Goal: Task Accomplishment & Management: Complete application form

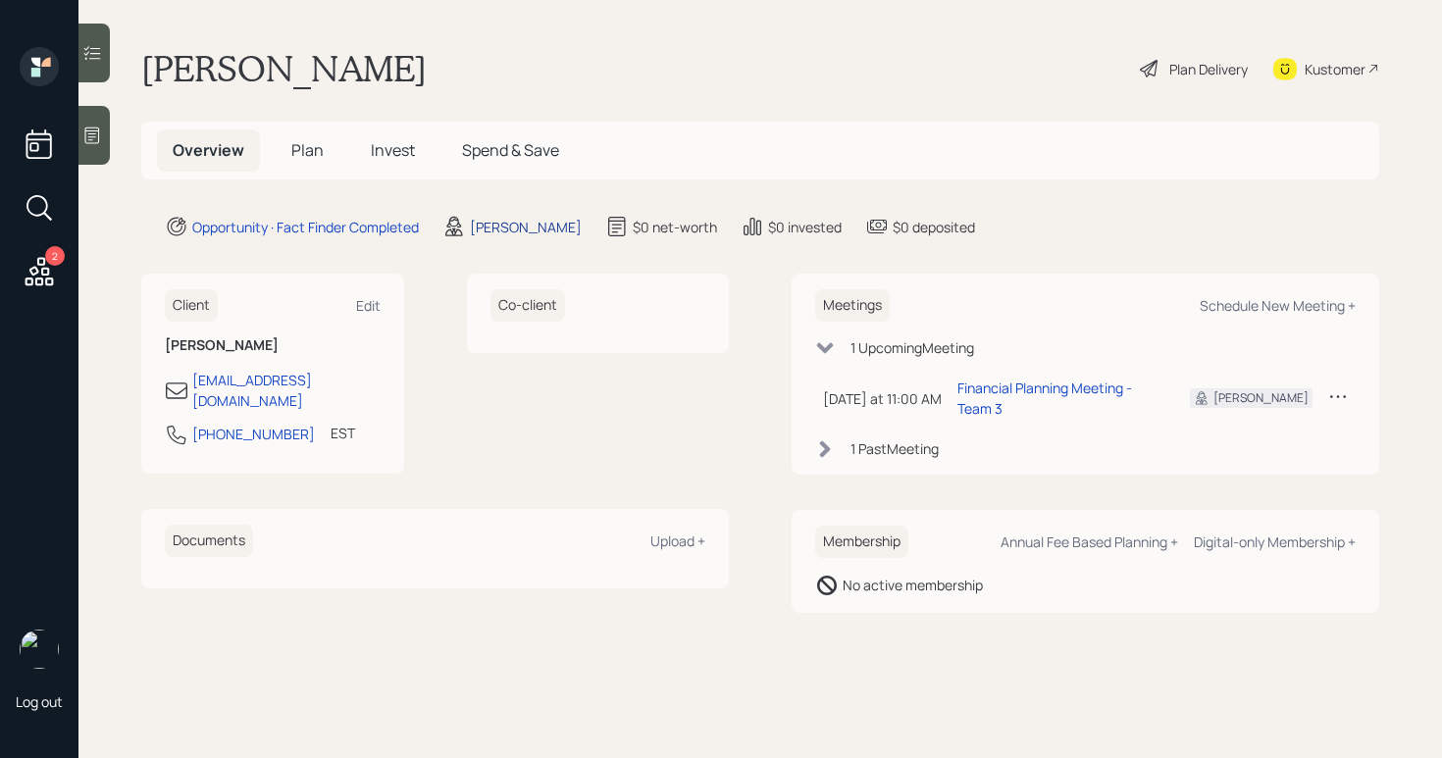
click at [484, 231] on div "[PERSON_NAME]" at bounding box center [526, 227] width 112 height 21
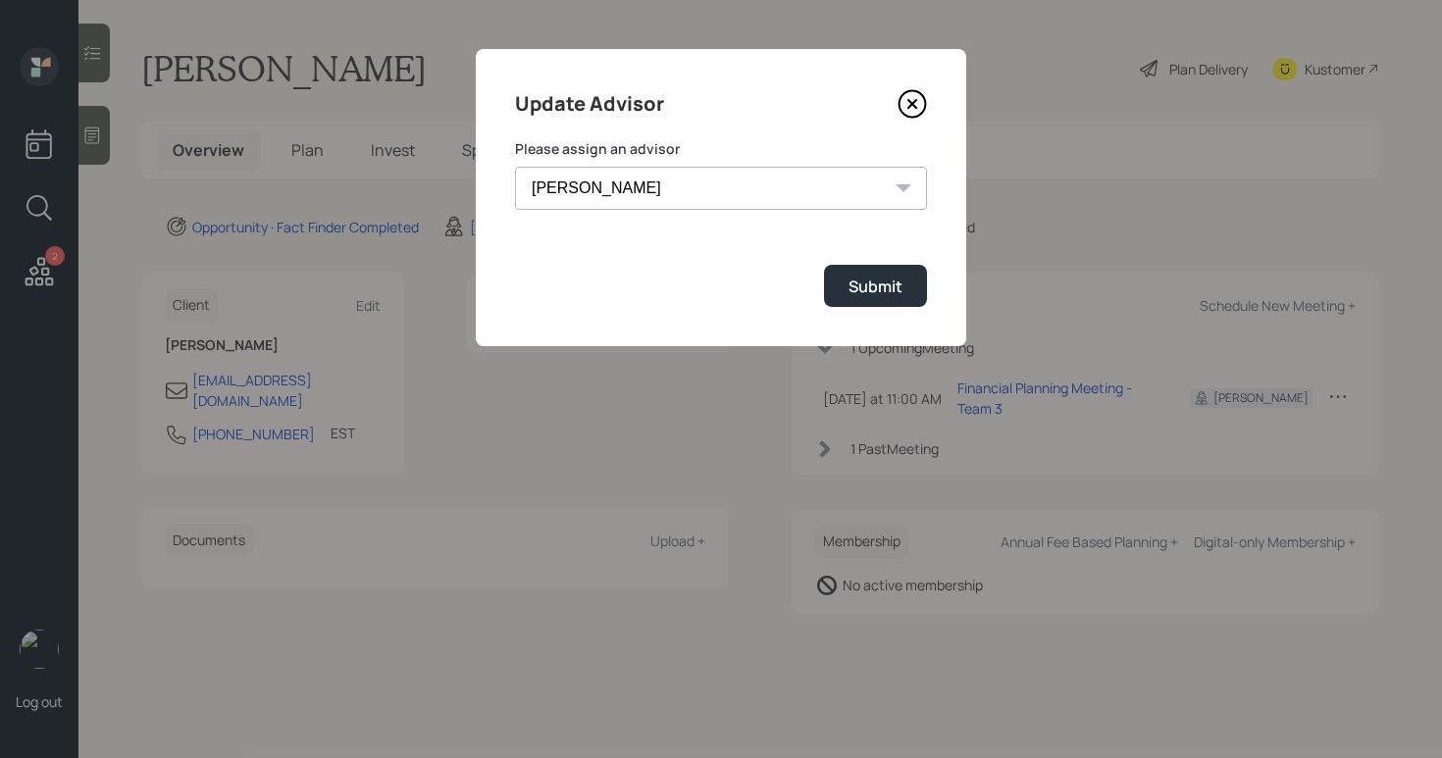
click at [787, 167] on select "[PERSON_NAME] [PERSON_NAME] [PERSON_NAME] End [PERSON_NAME] [PERSON_NAME] [PERS…" at bounding box center [721, 188] width 412 height 43
select select "b1d8ea90-abcc-42aa-86cc-4f33a132aacc"
click at [515, 167] on select "[PERSON_NAME] [PERSON_NAME] [PERSON_NAME] End [PERSON_NAME] [PERSON_NAME] [PERS…" at bounding box center [721, 188] width 412 height 43
click at [864, 287] on div "Submit" at bounding box center [876, 287] width 54 height 22
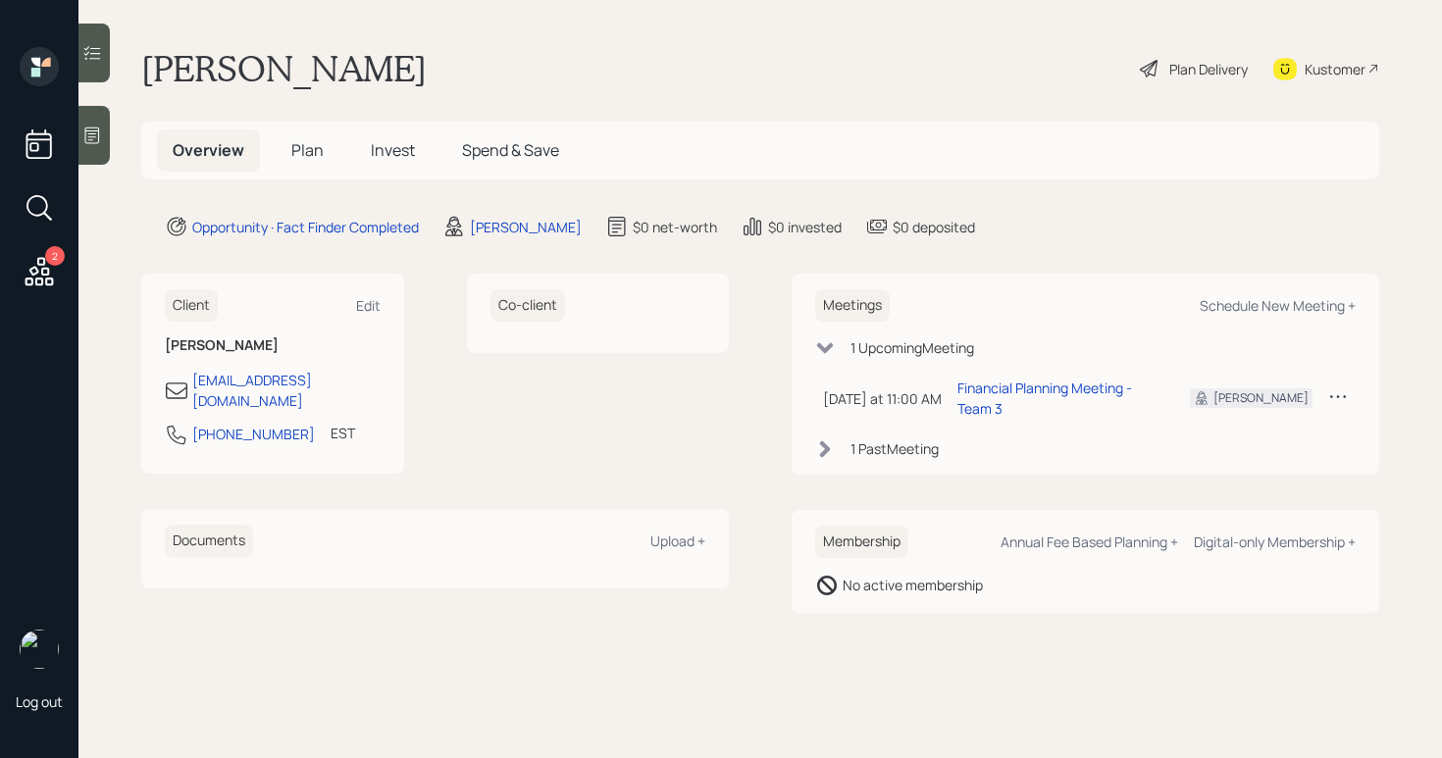
click at [1160, 77] on div "Plan Delivery" at bounding box center [1194, 68] width 112 height 43
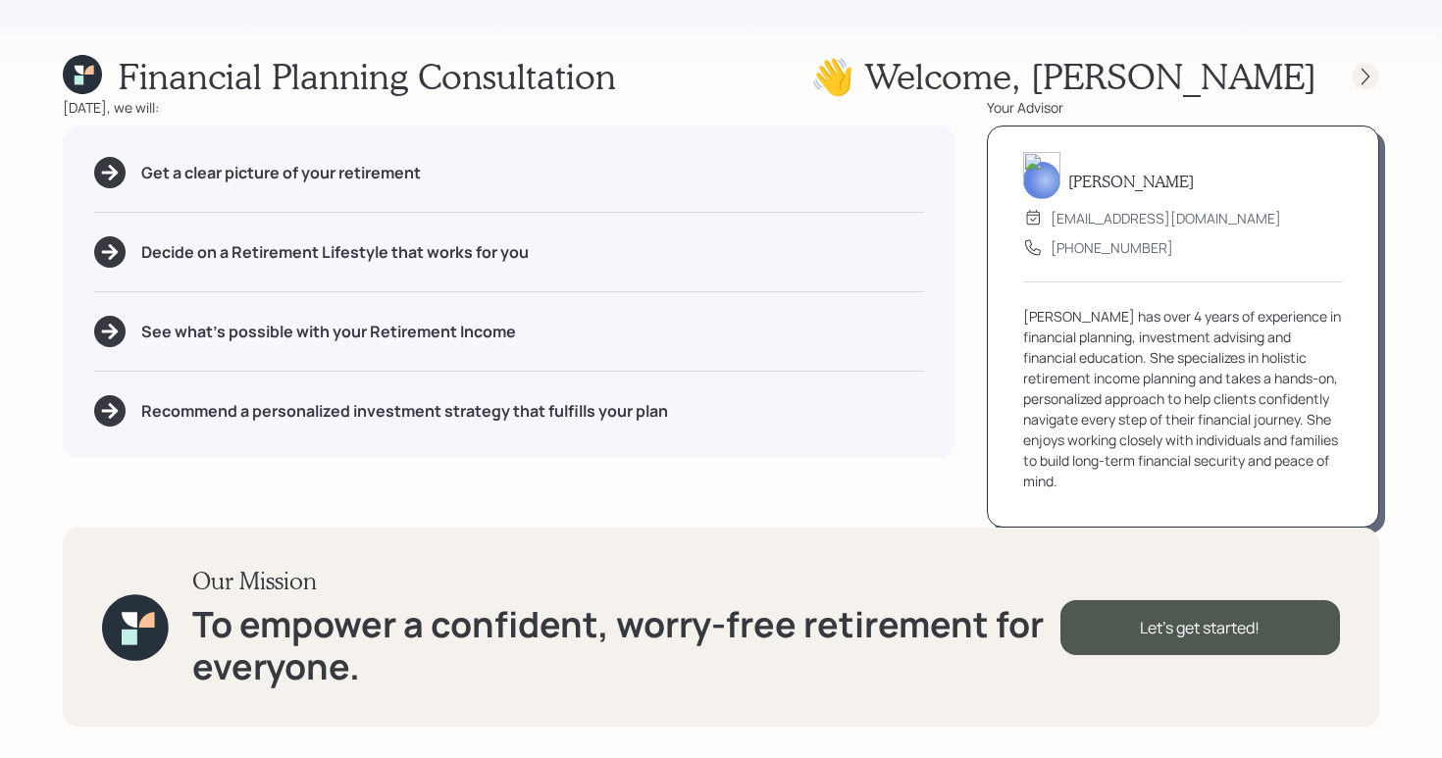
click at [1362, 69] on icon at bounding box center [1366, 76] width 8 height 17
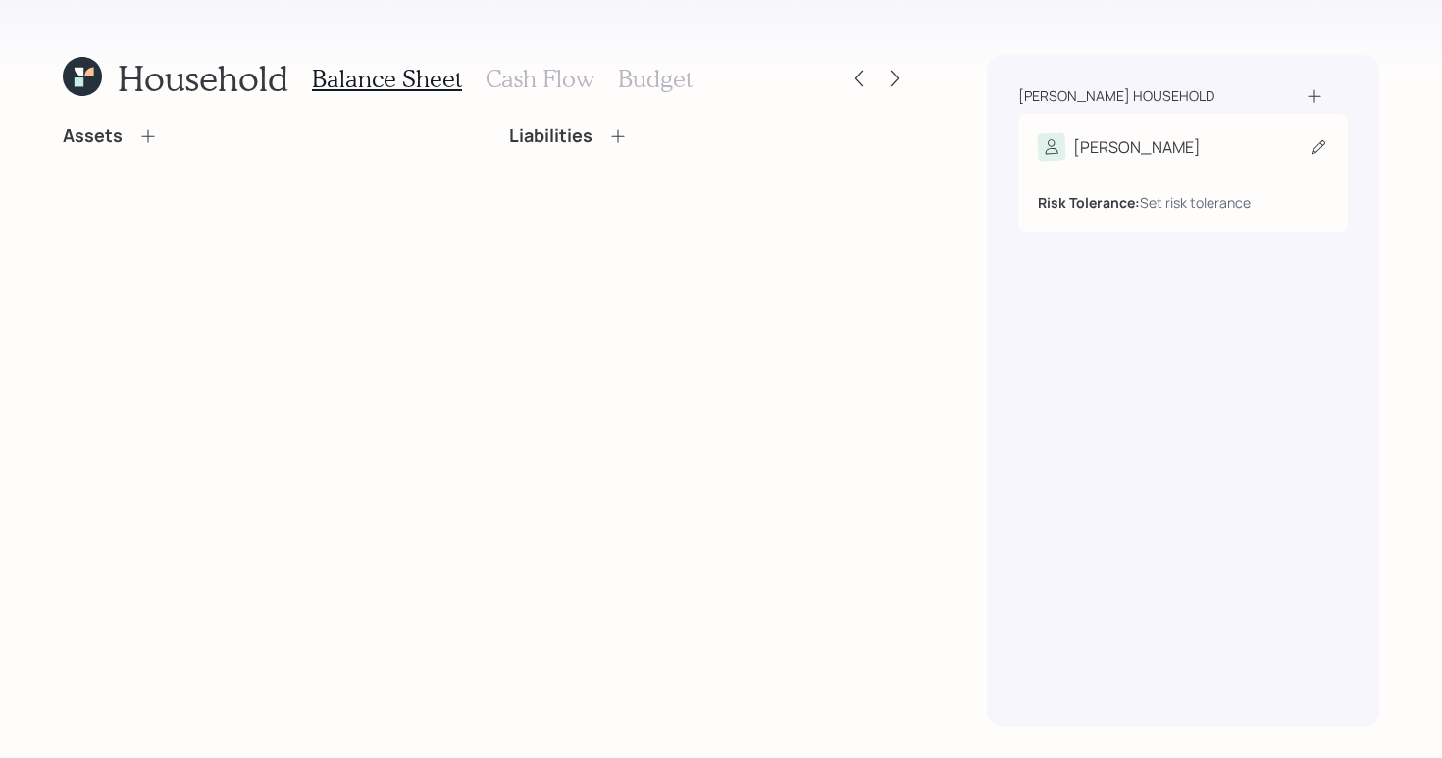
click at [1187, 124] on div "[PERSON_NAME] Tolerance: Set risk tolerance" at bounding box center [1183, 173] width 330 height 119
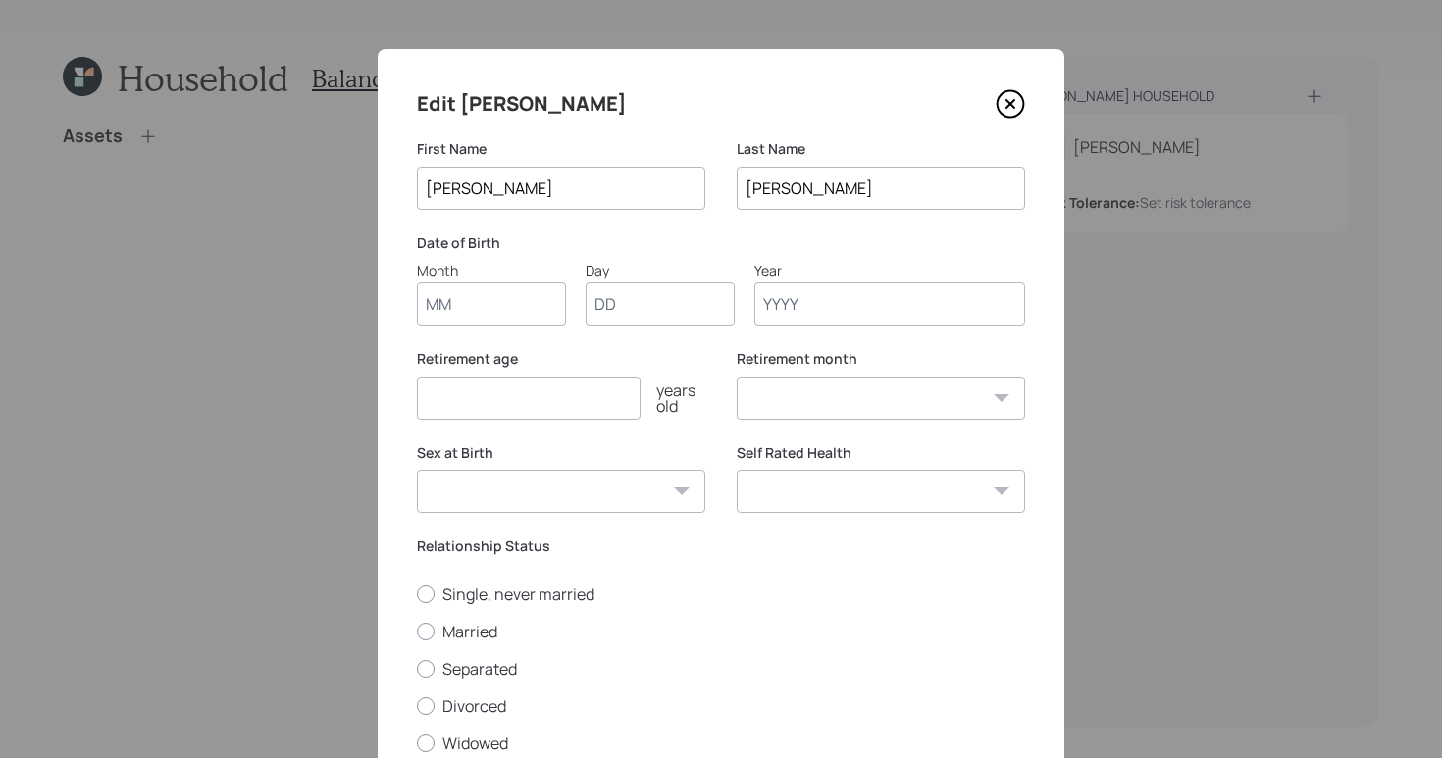
click at [492, 306] on input "Month" at bounding box center [491, 304] width 149 height 43
type input "01"
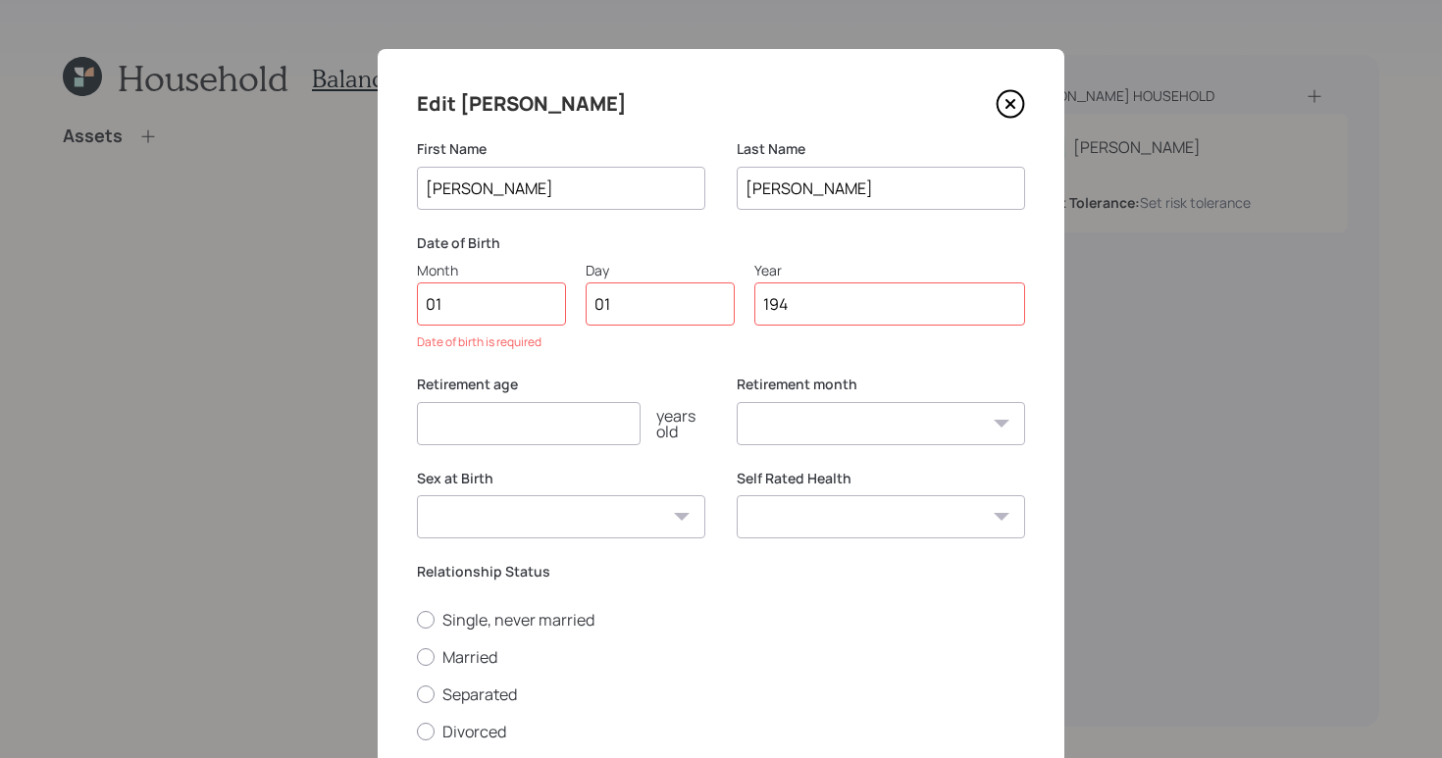
type input "1947"
select select "1"
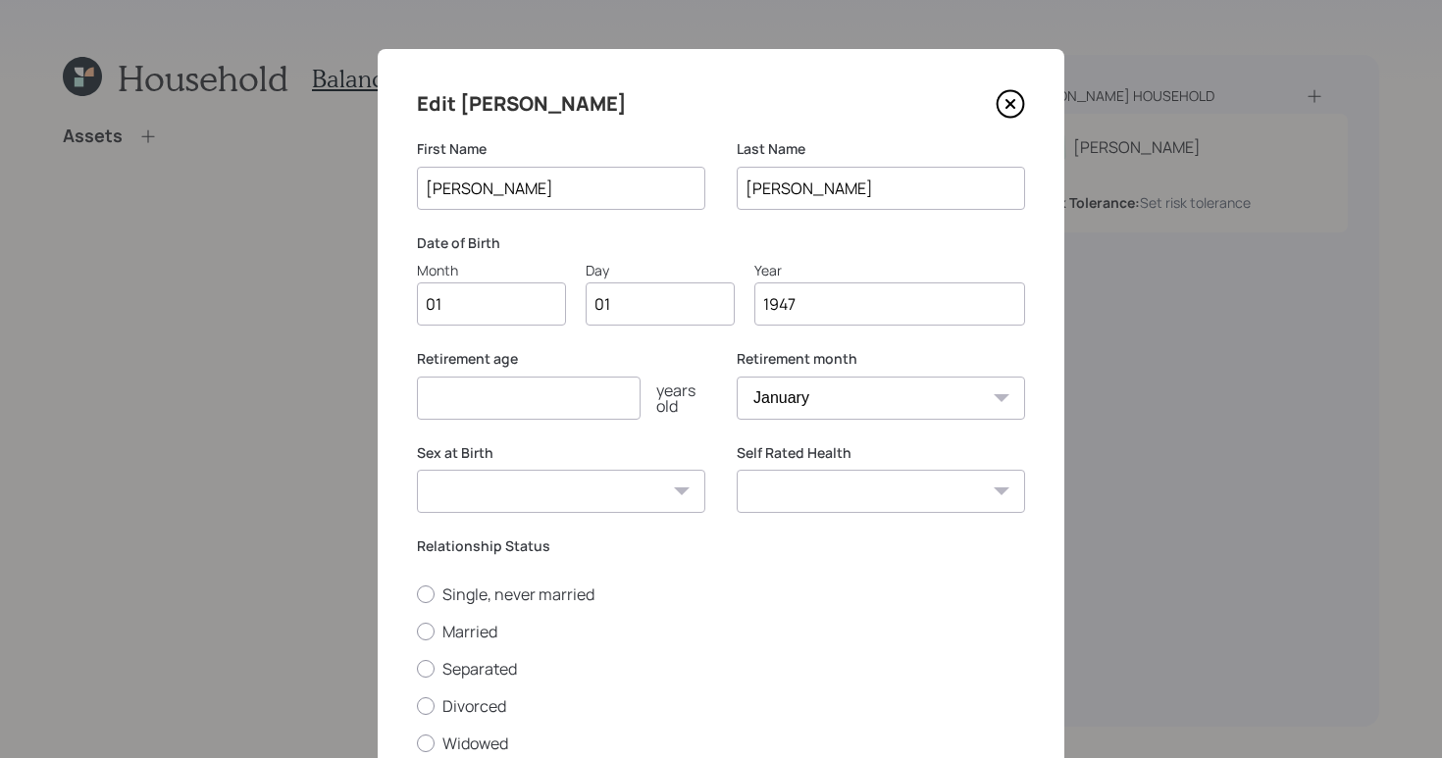
type input "1947"
click at [503, 395] on input "number" at bounding box center [529, 398] width 224 height 43
type input "65"
click at [671, 492] on div "[DEMOGRAPHIC_DATA] [DEMOGRAPHIC_DATA] Other / Prefer not to say" at bounding box center [561, 491] width 288 height 43
click at [654, 480] on select "[DEMOGRAPHIC_DATA] [DEMOGRAPHIC_DATA] Other / Prefer not to say" at bounding box center [561, 491] width 288 height 43
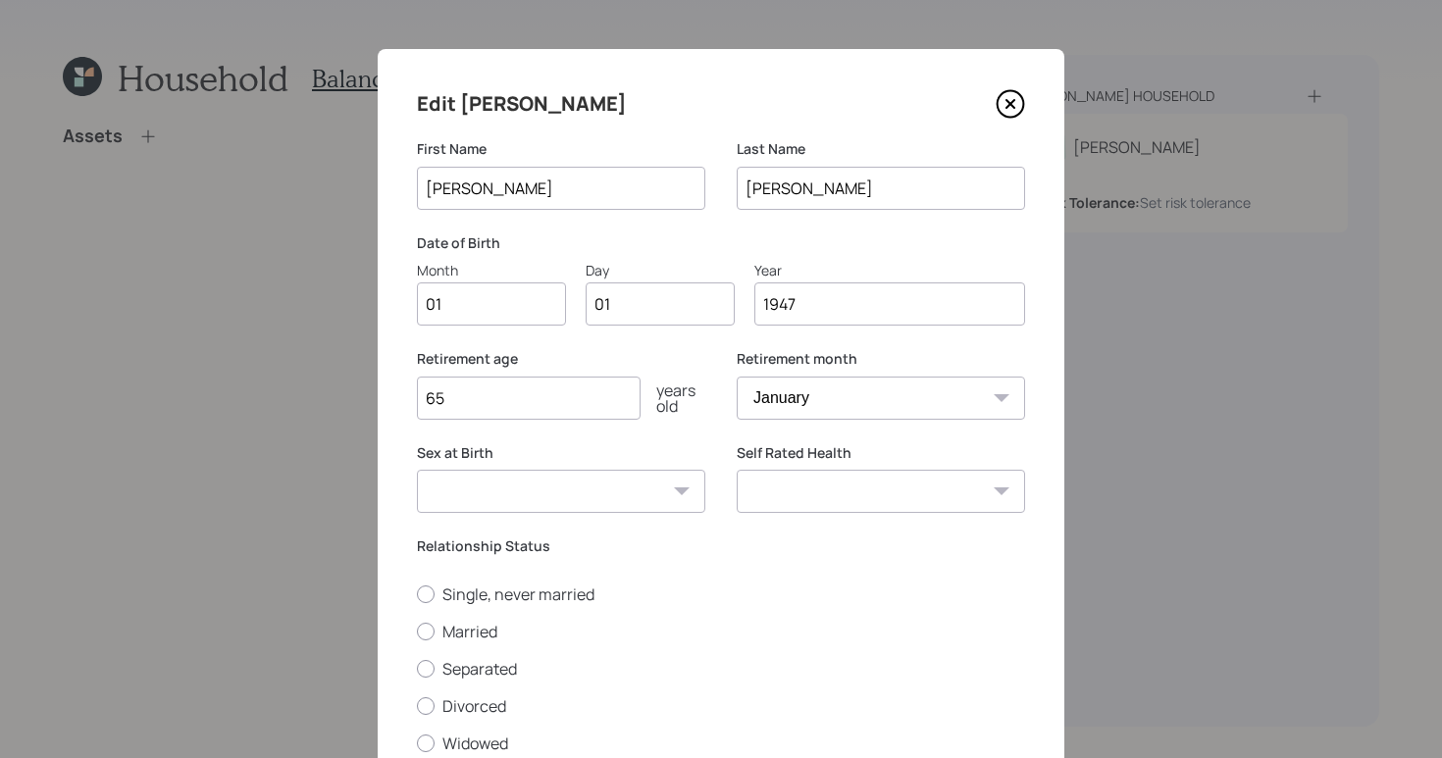
select select "[DEMOGRAPHIC_DATA]"
click at [417, 470] on select "[DEMOGRAPHIC_DATA] [DEMOGRAPHIC_DATA] Other / Prefer not to say" at bounding box center [561, 491] width 288 height 43
drag, startPoint x: 416, startPoint y: 639, endPoint x: 496, endPoint y: 633, distance: 80.7
click at [417, 639] on div at bounding box center [426, 632] width 18 height 18
click at [416, 632] on input "Married" at bounding box center [416, 631] width 1 height 1
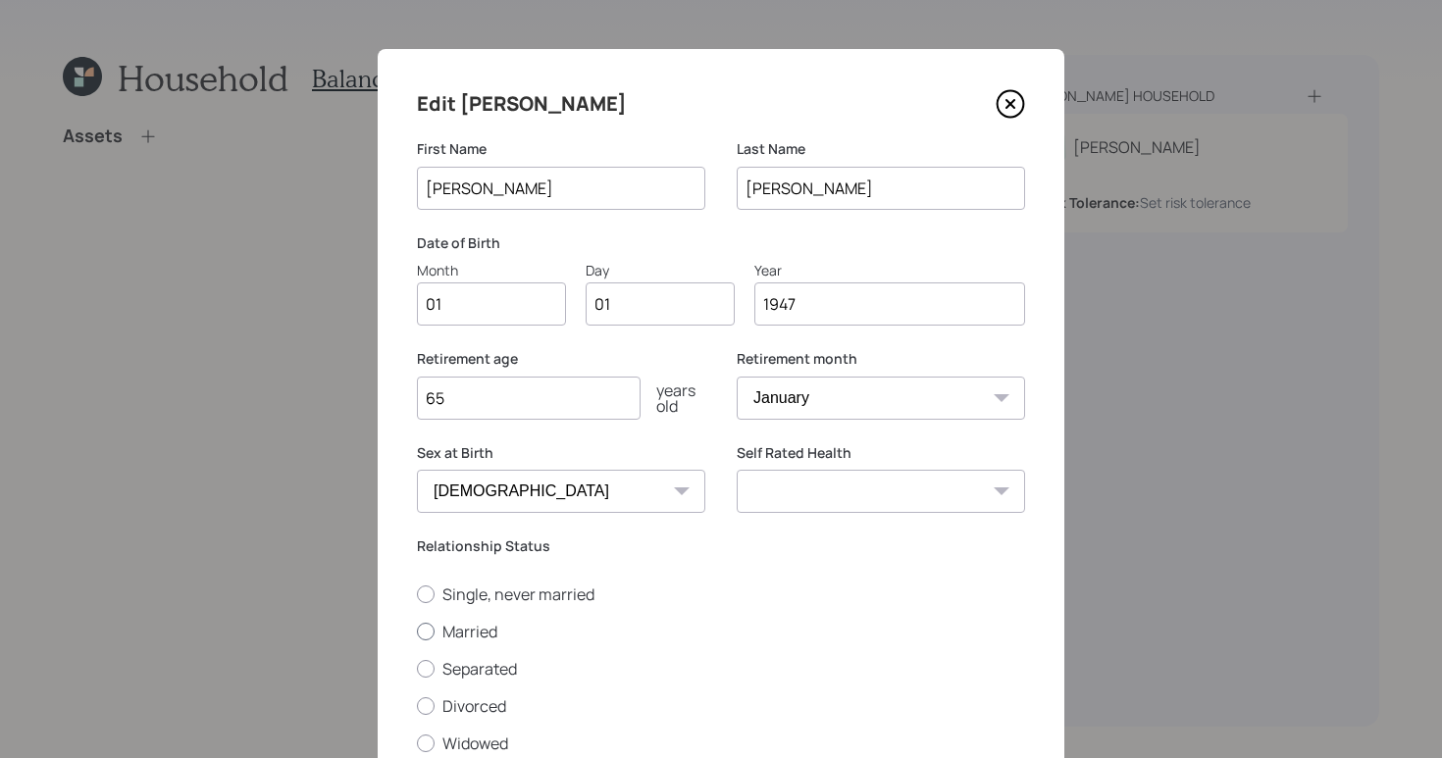
radio input "true"
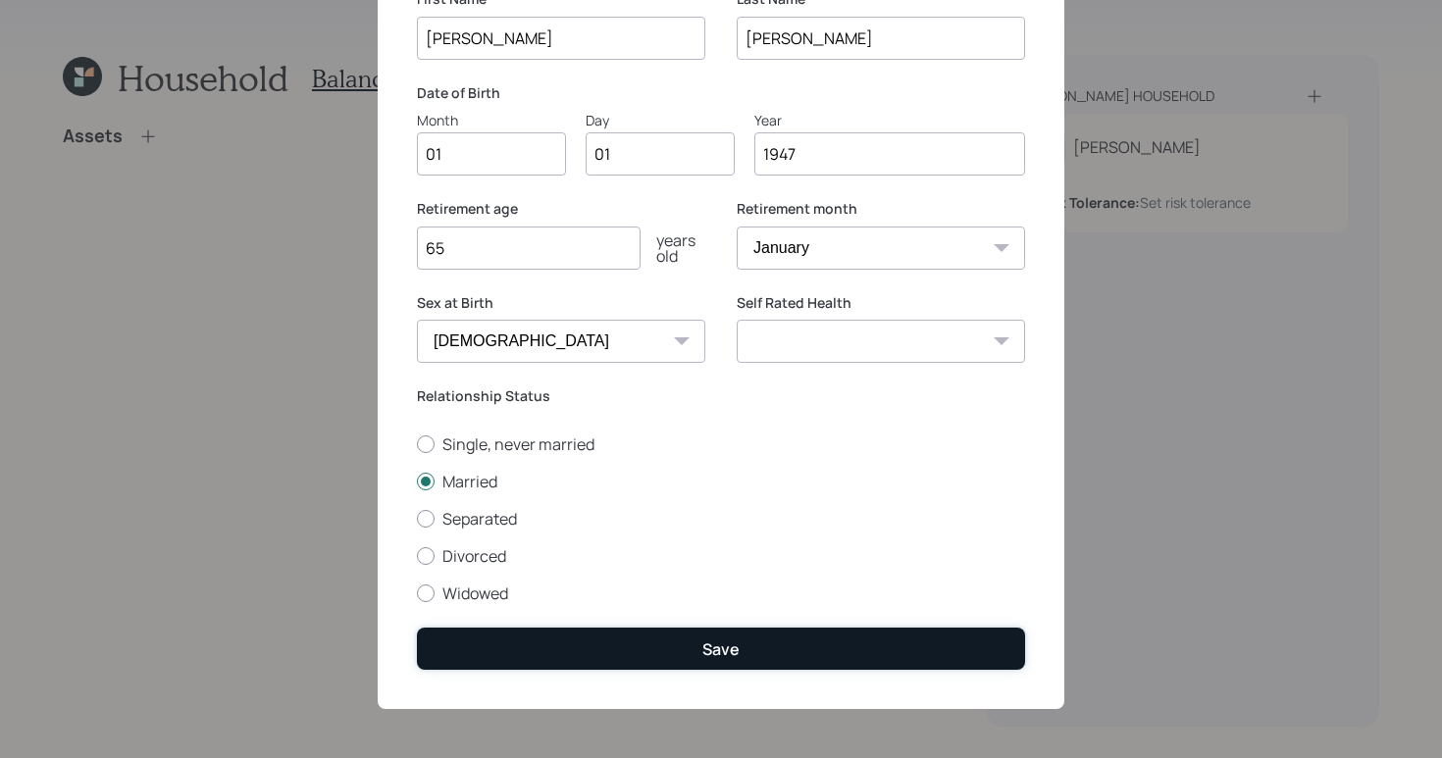
click at [752, 657] on button "Save" at bounding box center [721, 649] width 608 height 42
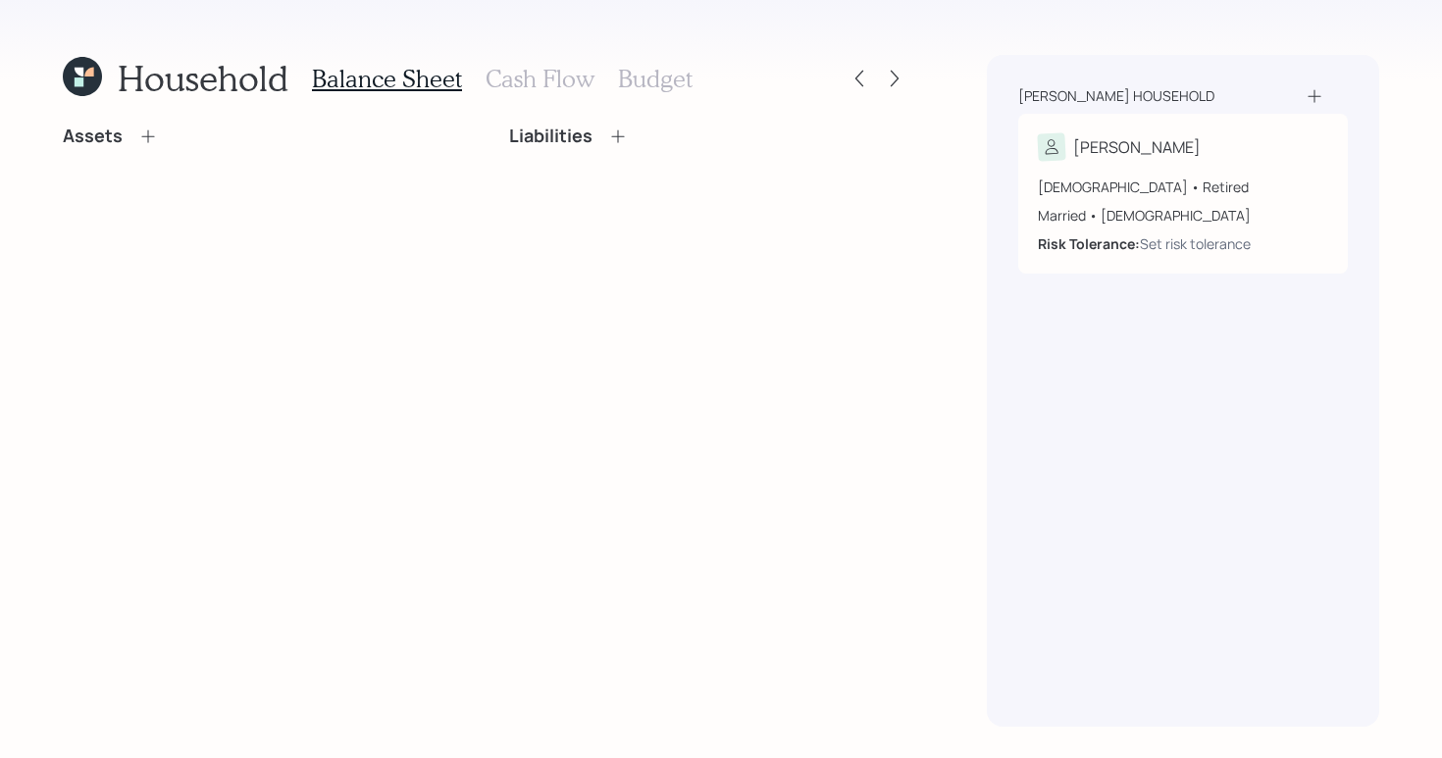
click at [1323, 104] on icon at bounding box center [1315, 96] width 20 height 20
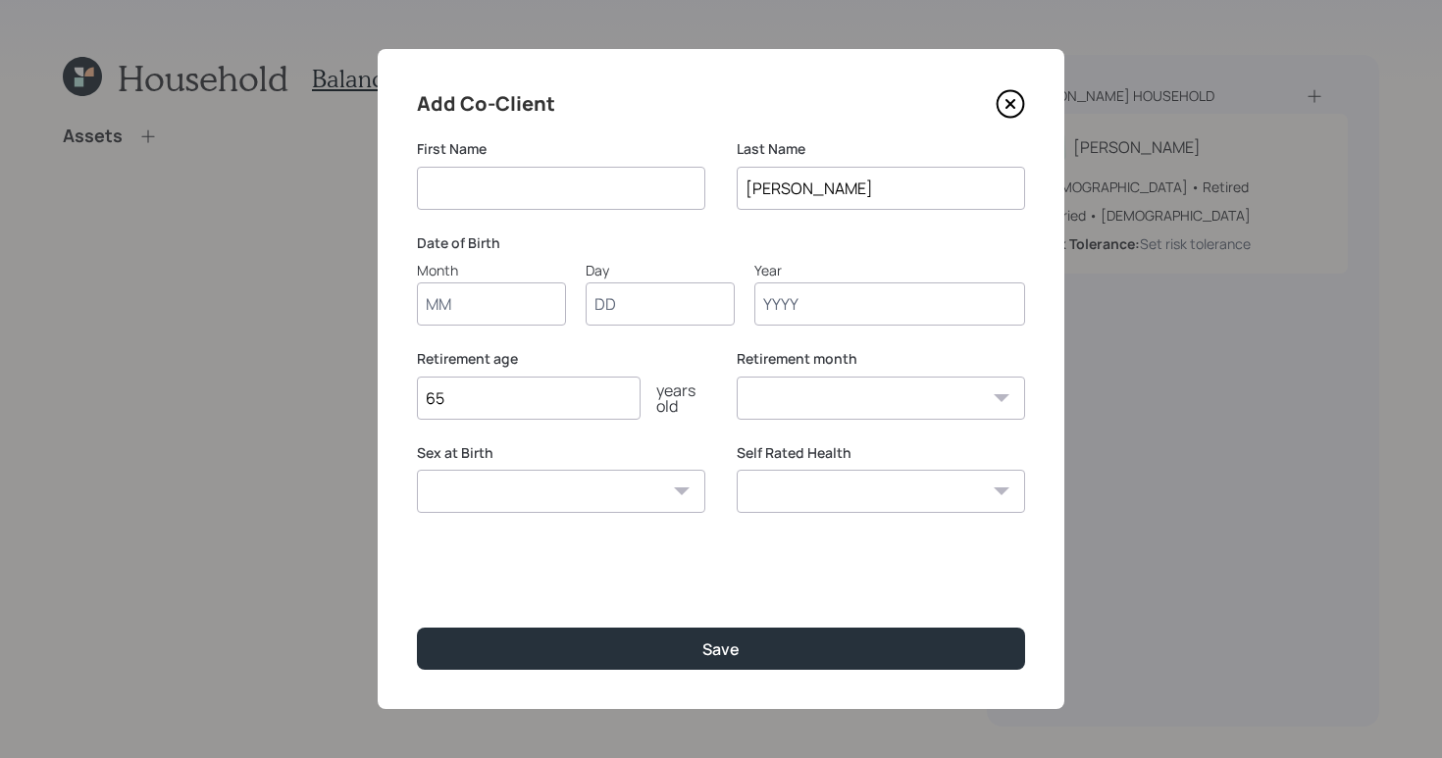
click at [584, 171] on input at bounding box center [561, 188] width 288 height 43
type input "mrs"
click at [462, 290] on input "Month" at bounding box center [491, 304] width 149 height 43
type input "01"
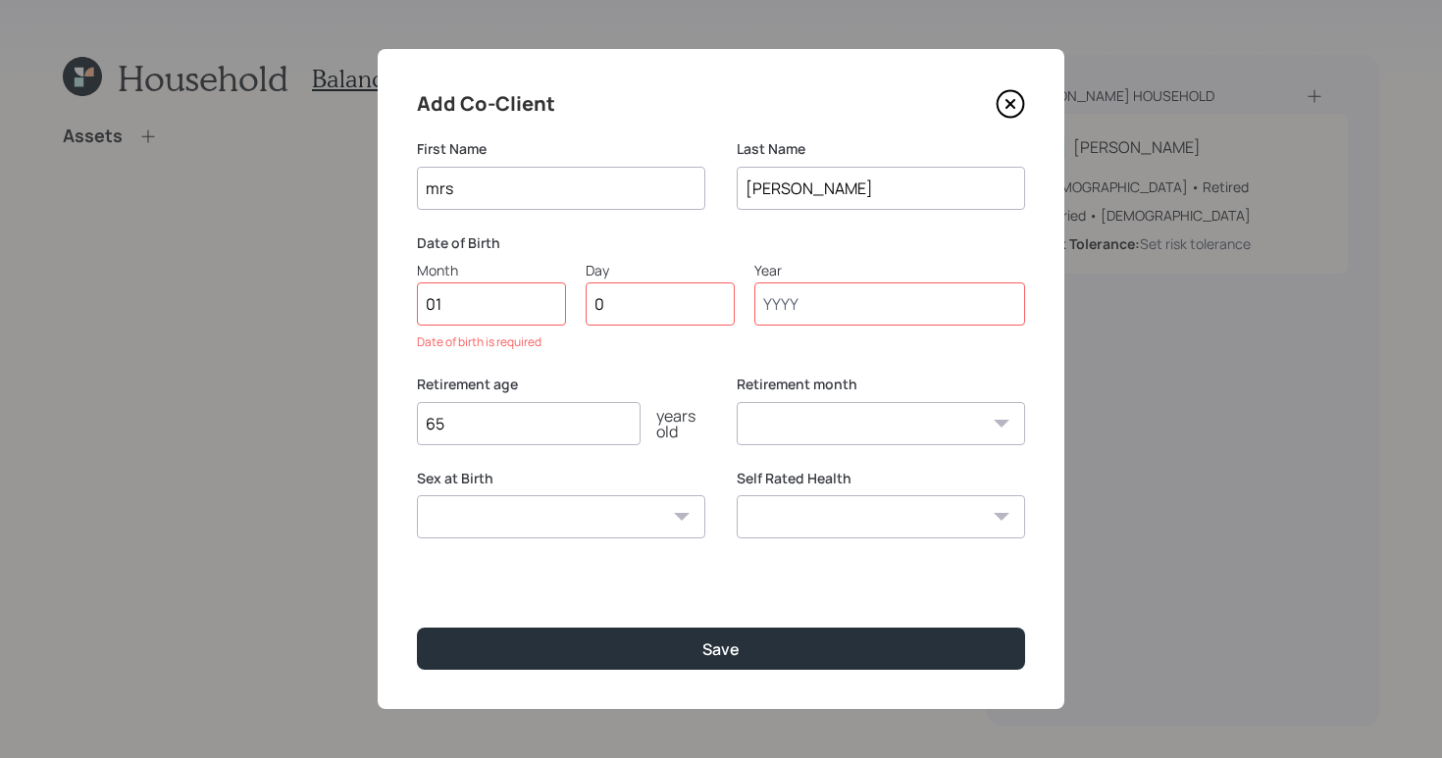
type input "01"
type input "1947"
select select "1"
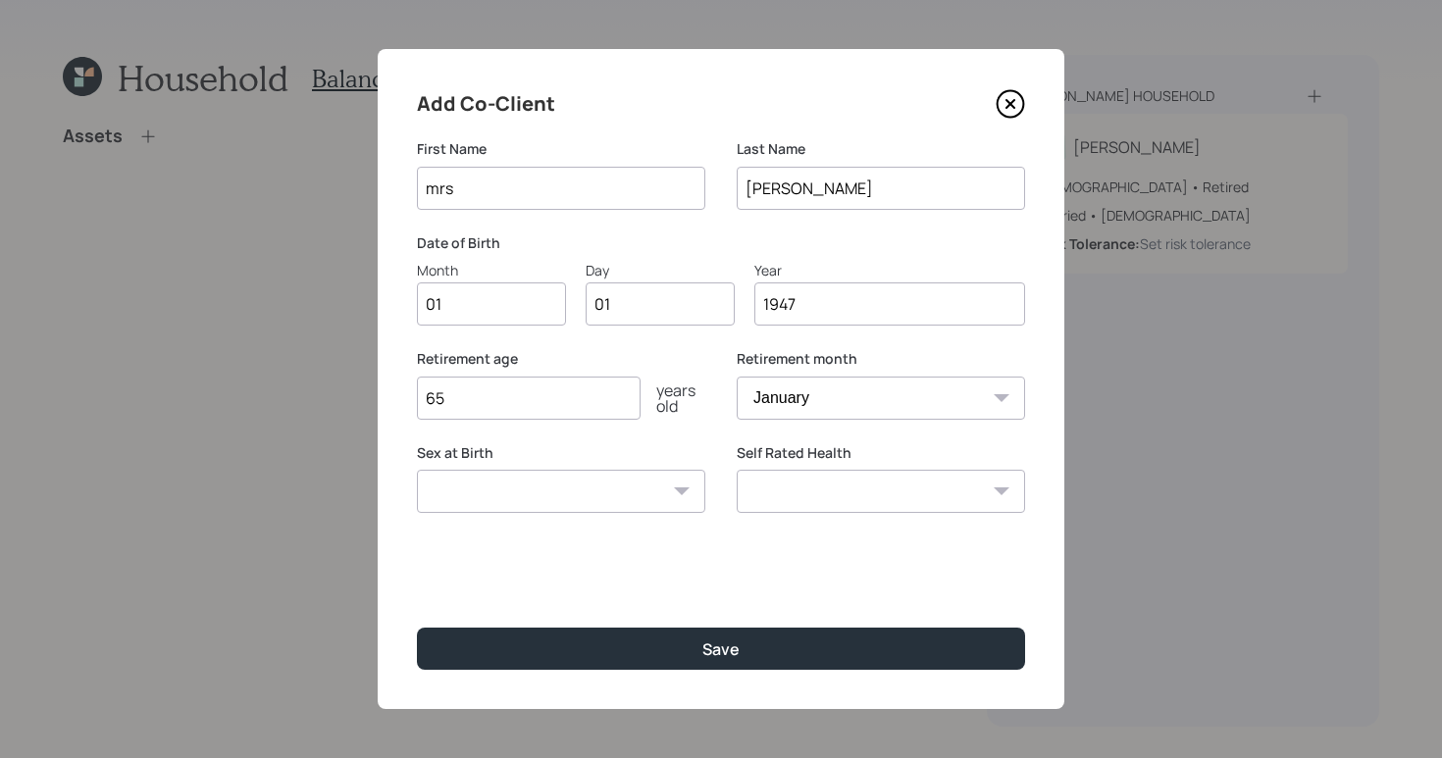
type input "1947"
click at [613, 482] on select "[DEMOGRAPHIC_DATA] [DEMOGRAPHIC_DATA] Other / Prefer not to say" at bounding box center [561, 491] width 288 height 43
select select "[DEMOGRAPHIC_DATA]"
click at [417, 470] on select "[DEMOGRAPHIC_DATA] [DEMOGRAPHIC_DATA] Other / Prefer not to say" at bounding box center [561, 491] width 288 height 43
click at [733, 671] on div "Add Co-Client First Name mrs Last Name [PERSON_NAME] Date of Birth Month 01 Day…" at bounding box center [721, 379] width 687 height 660
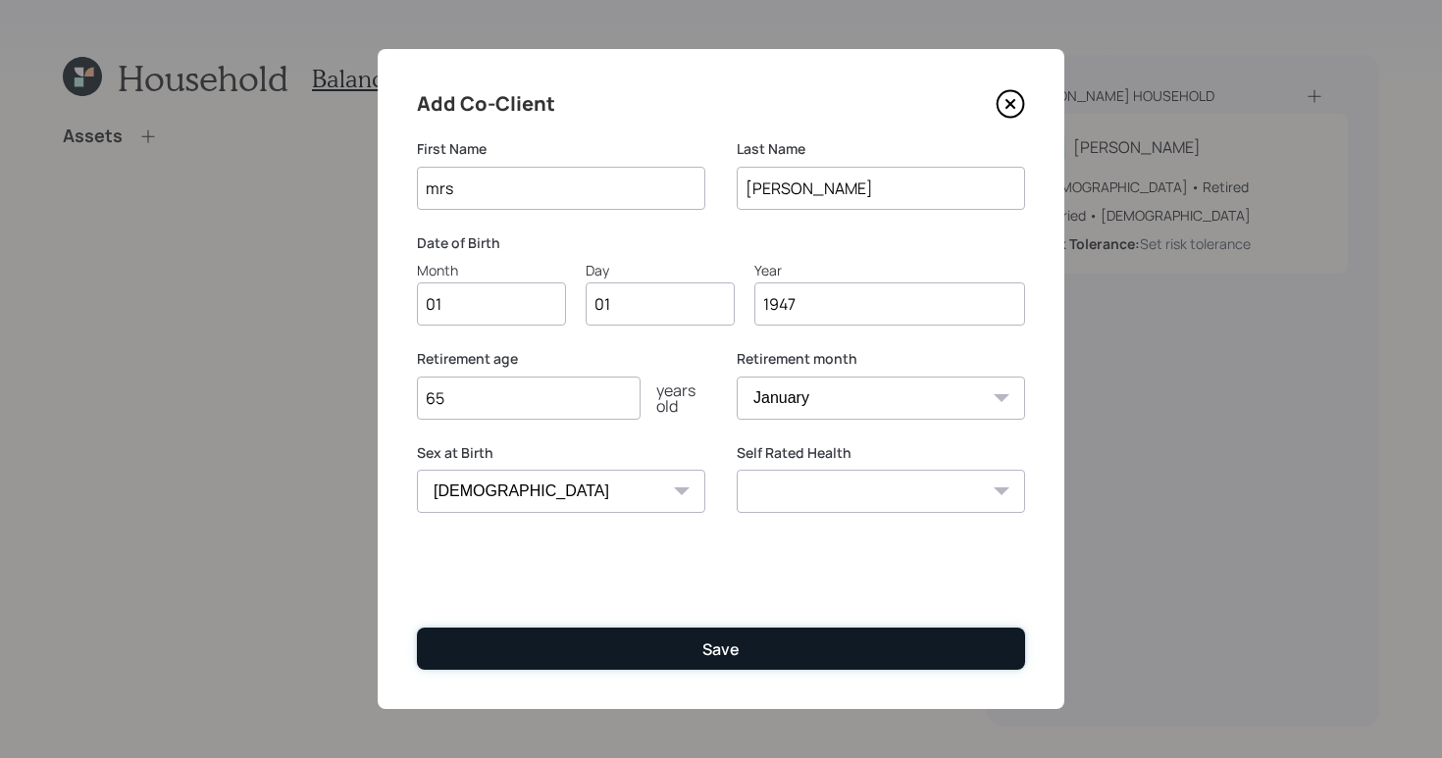
click at [735, 664] on button "Save" at bounding box center [721, 649] width 608 height 42
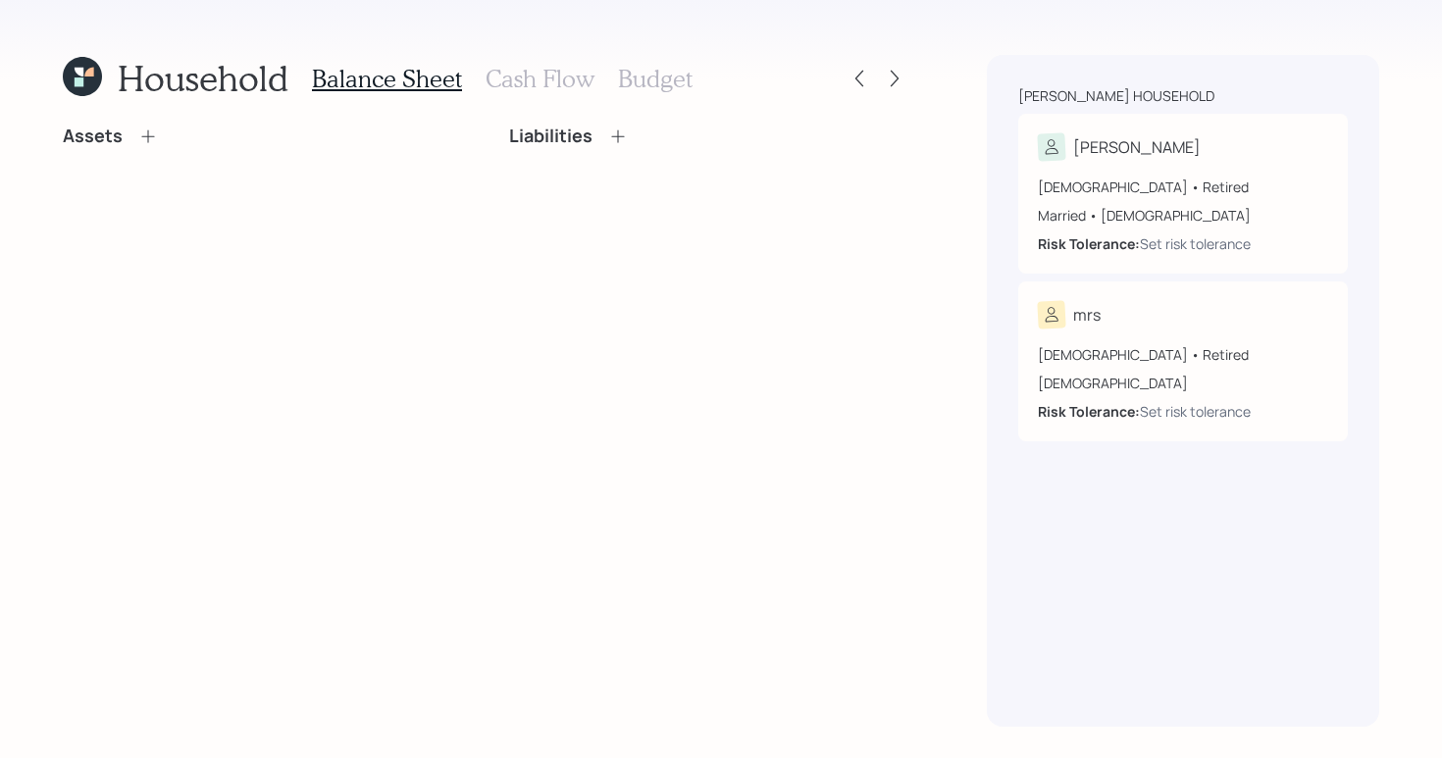
click at [158, 137] on div "Assets" at bounding box center [262, 137] width 399 height 22
click at [148, 142] on icon at bounding box center [148, 137] width 20 height 20
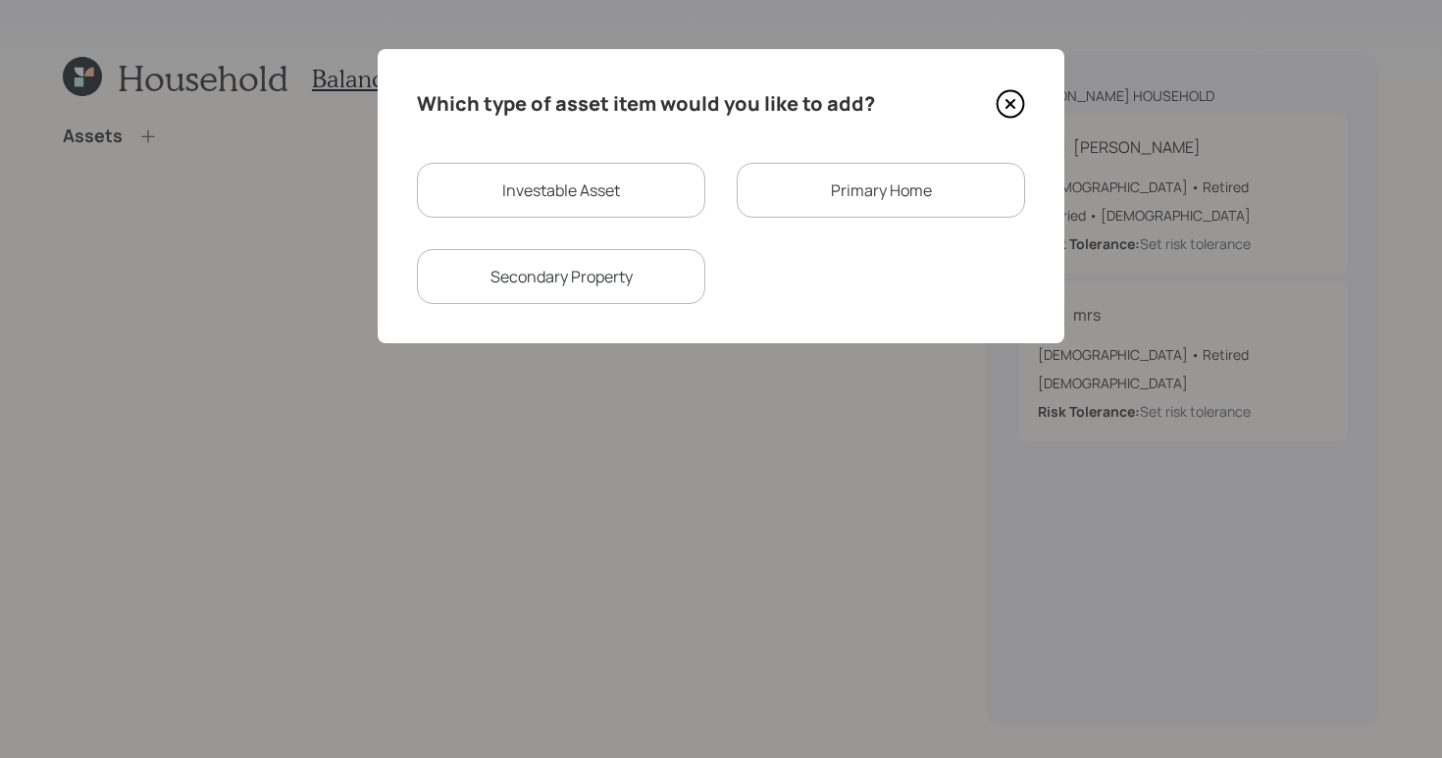
click at [597, 192] on div "Investable Asset" at bounding box center [561, 190] width 288 height 55
select select "taxable"
select select "balanced"
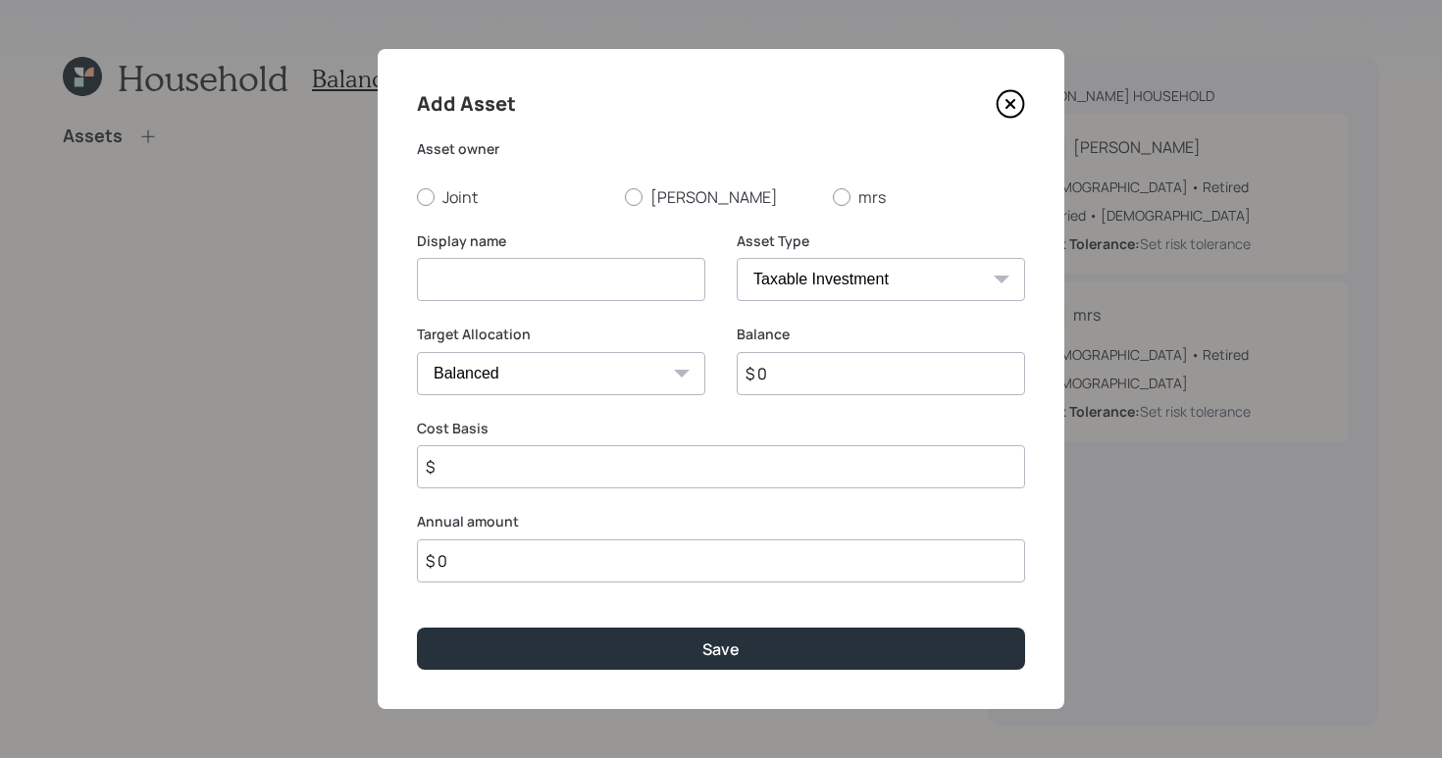
click at [410, 192] on div "Add Asset Asset owner Joint [PERSON_NAME] mrs Display name Asset Type SEP [PERS…" at bounding box center [721, 379] width 687 height 660
click at [423, 191] on div at bounding box center [426, 197] width 18 height 18
click at [417, 196] on input "Joint" at bounding box center [416, 196] width 1 height 1
radio input "true"
click at [507, 287] on input at bounding box center [561, 279] width 288 height 43
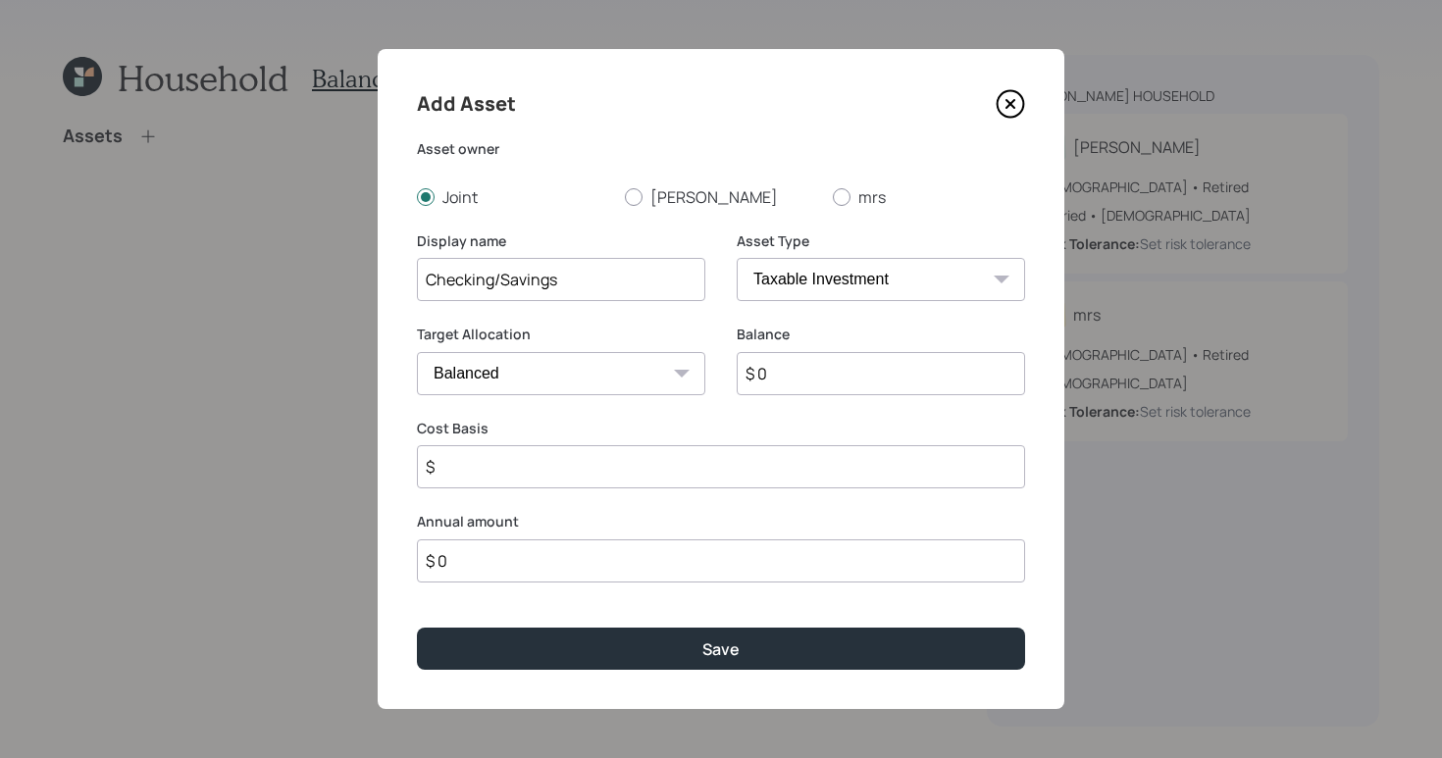
type input "Checking/Savings"
click at [878, 293] on select "SEP [PERSON_NAME] IRA 401(k) [PERSON_NAME] 401(k) 403(b) [PERSON_NAME] 403(b) 4…" at bounding box center [881, 279] width 288 height 43
select select "cash"
click at [737, 258] on select "SEP [PERSON_NAME] IRA 401(k) [PERSON_NAME] 401(k) 403(b) [PERSON_NAME] 403(b) 4…" at bounding box center [881, 279] width 288 height 43
type input "$"
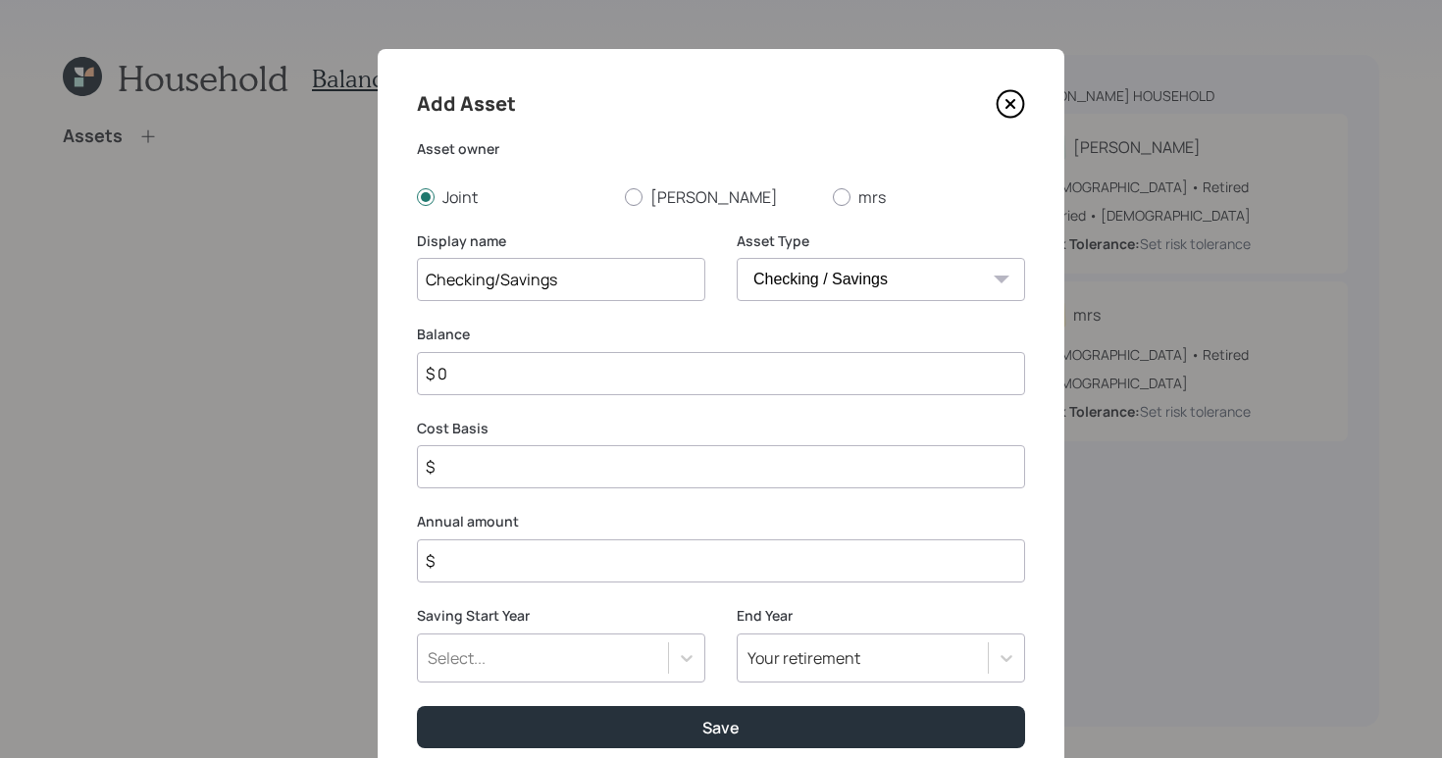
click at [787, 374] on input "$ 0" at bounding box center [721, 373] width 608 height 43
type input "$"
type input "$ 1"
type input "$ 10"
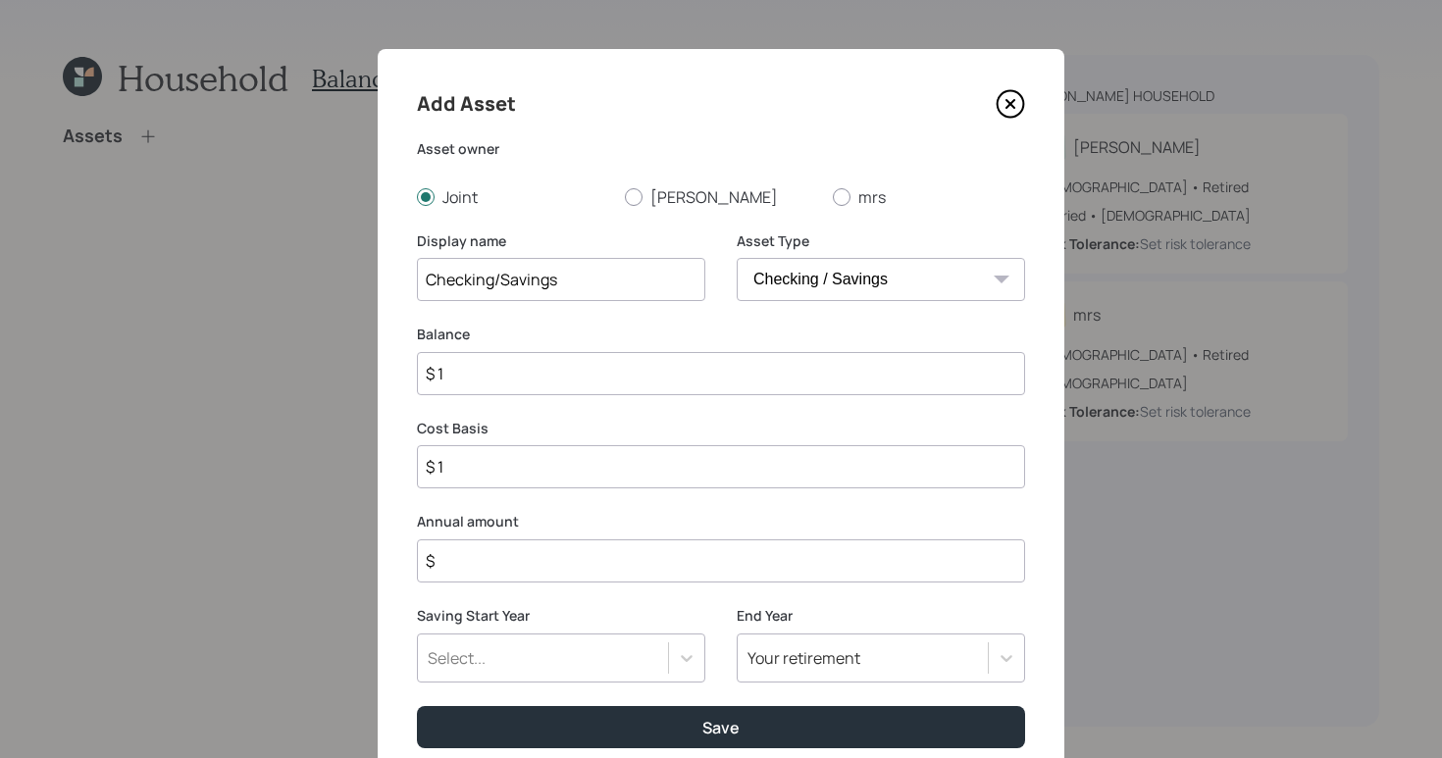
type input "$ 10"
type input "$ 100"
type input "$ 1,000"
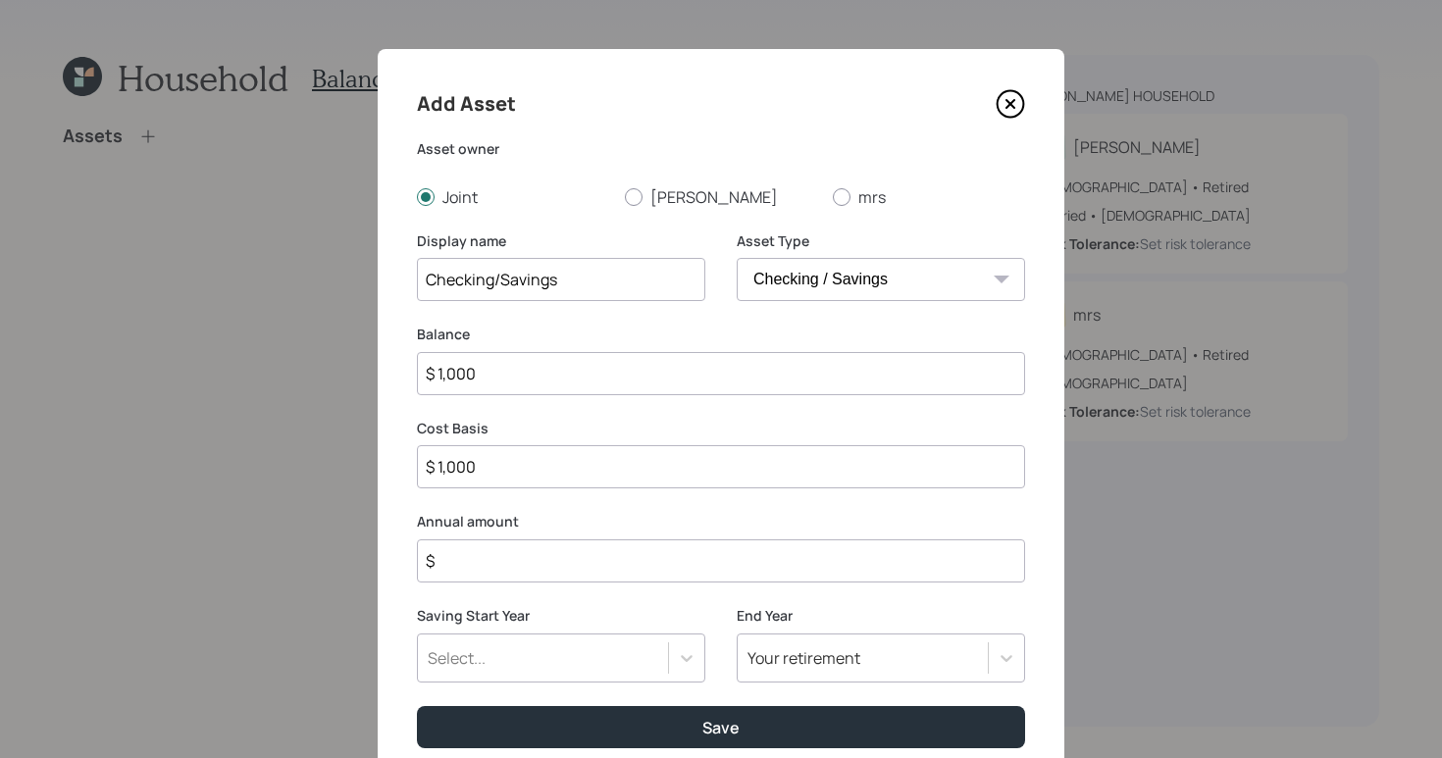
type input "$ 10,000"
type input "$ 100,000"
click at [624, 574] on input "$" at bounding box center [721, 561] width 608 height 43
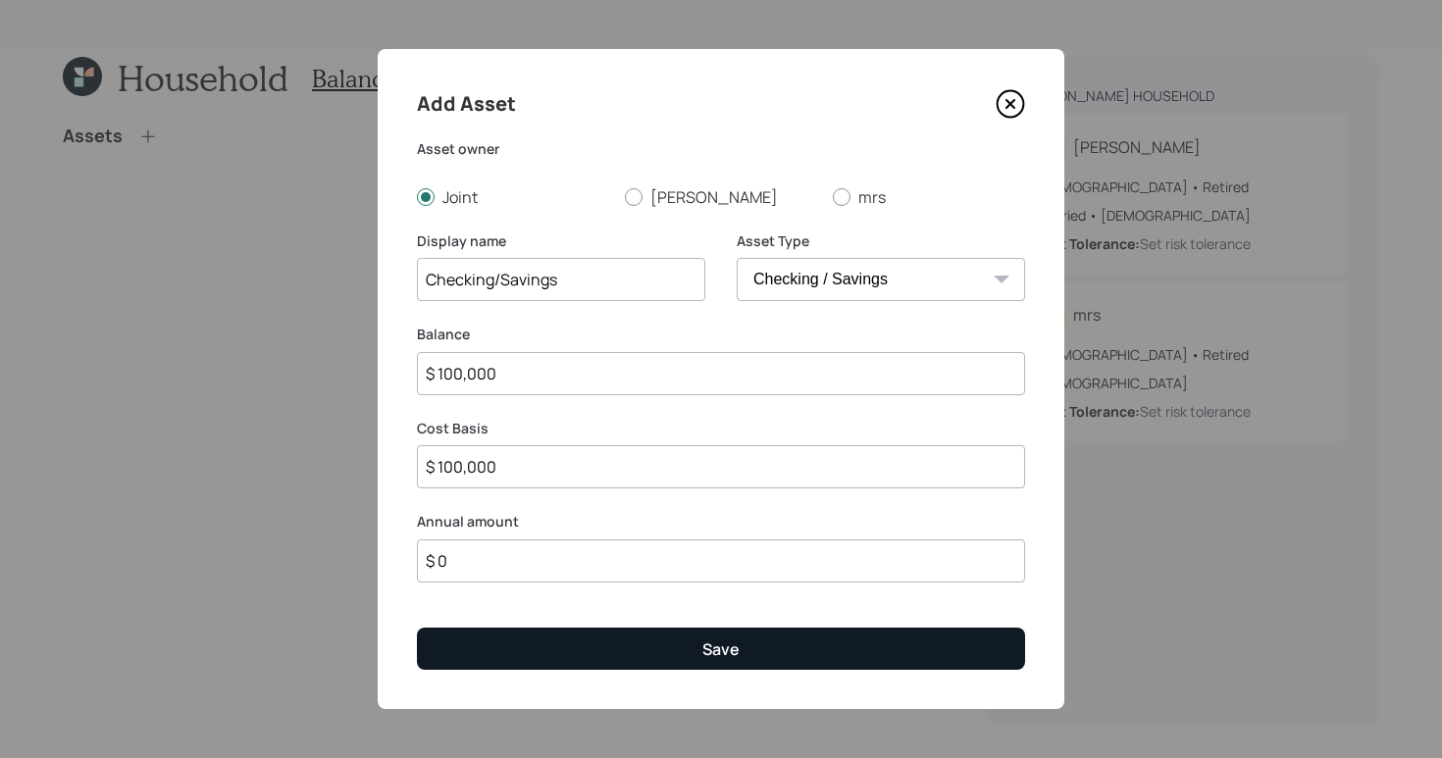
type input "$ 0"
click at [713, 660] on button "Save" at bounding box center [721, 649] width 608 height 42
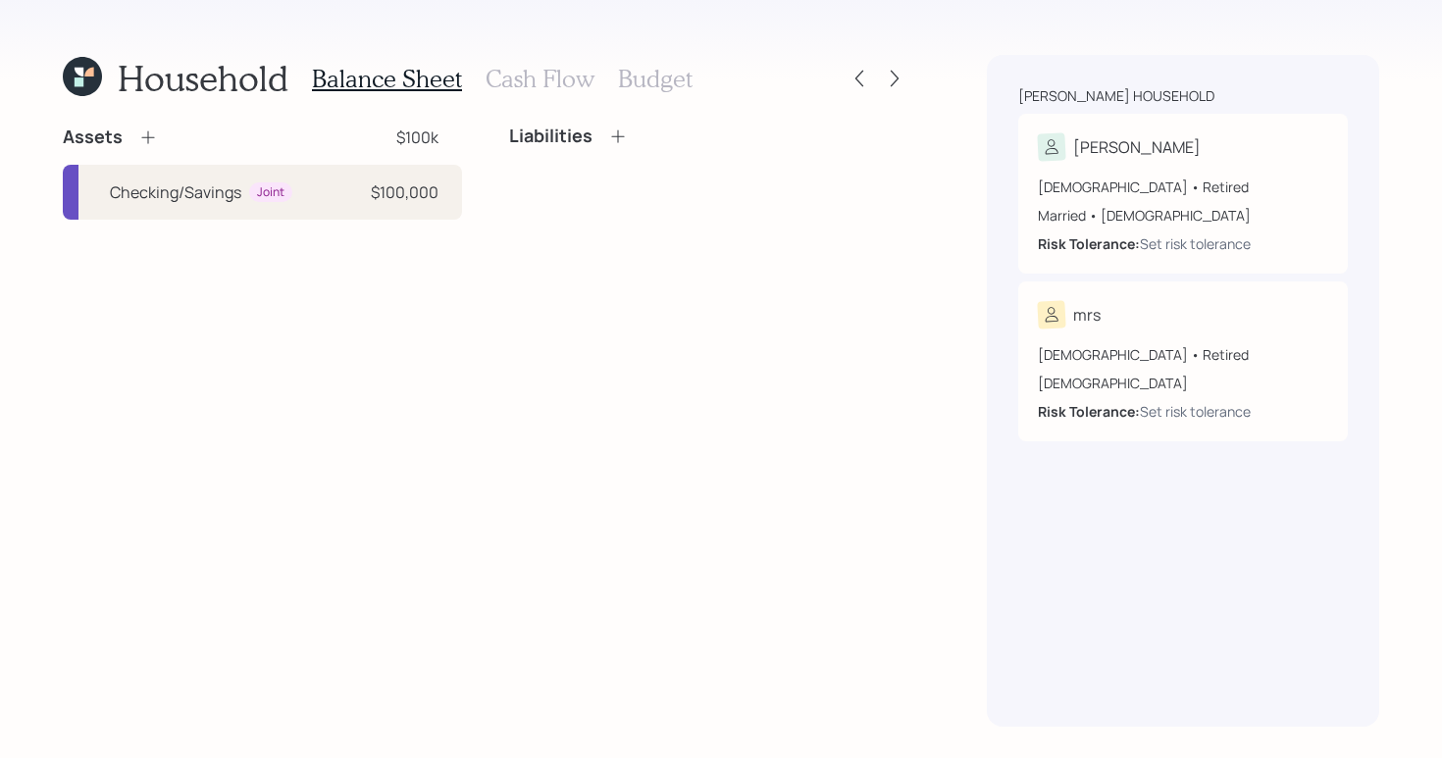
click at [134, 128] on div "Assets" at bounding box center [110, 138] width 95 height 24
click at [155, 142] on icon at bounding box center [148, 138] width 20 height 20
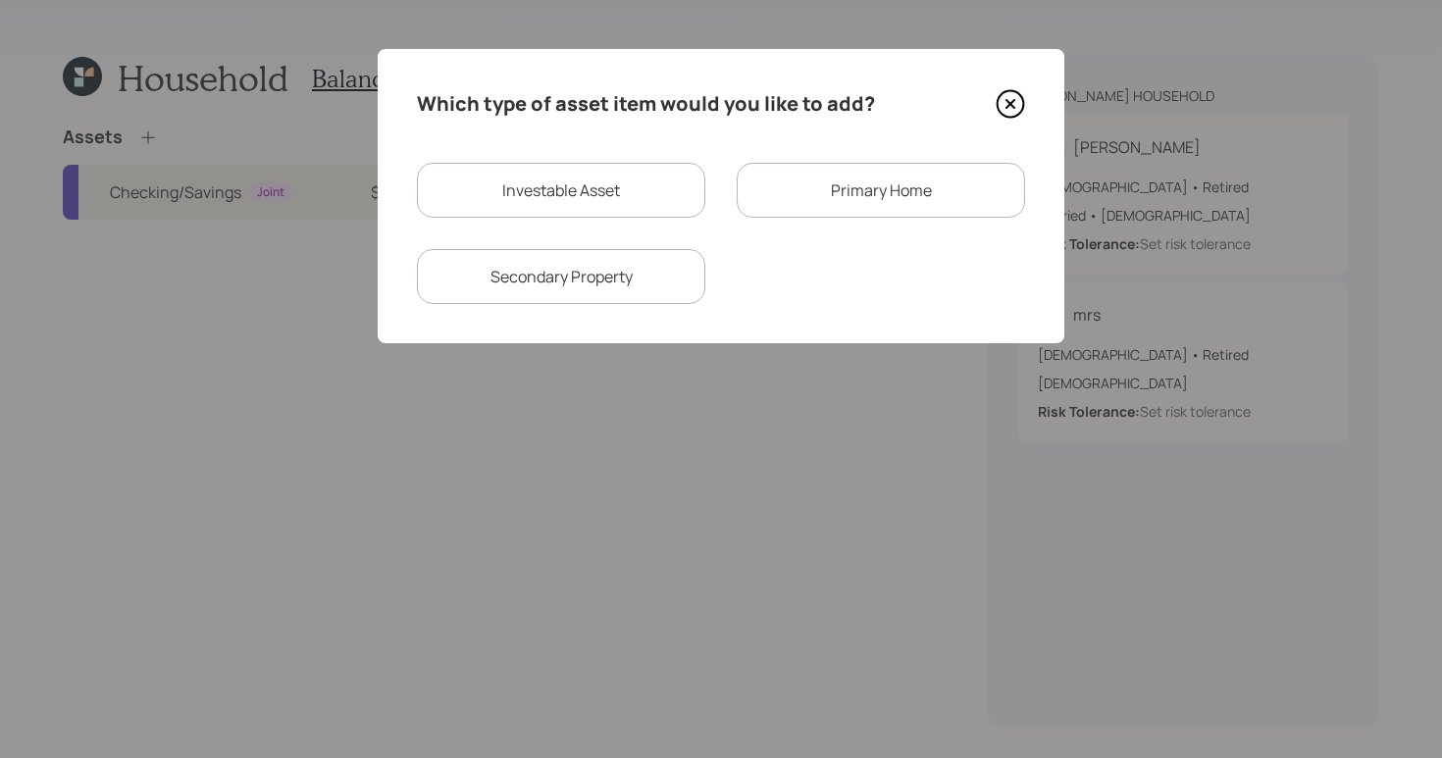
click at [790, 192] on div "Primary Home" at bounding box center [881, 190] width 288 height 55
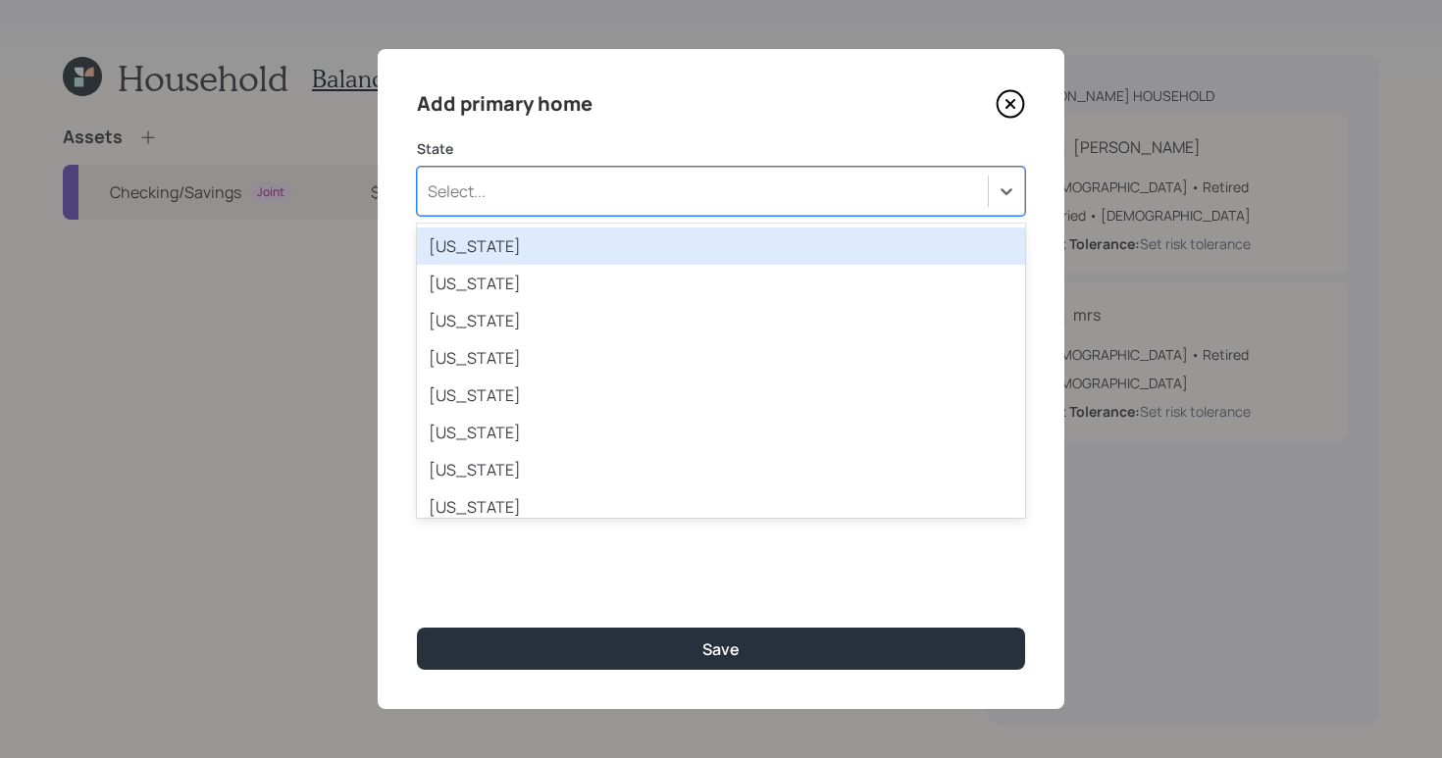
click at [640, 183] on div "Select..." at bounding box center [703, 191] width 570 height 33
type input "fl"
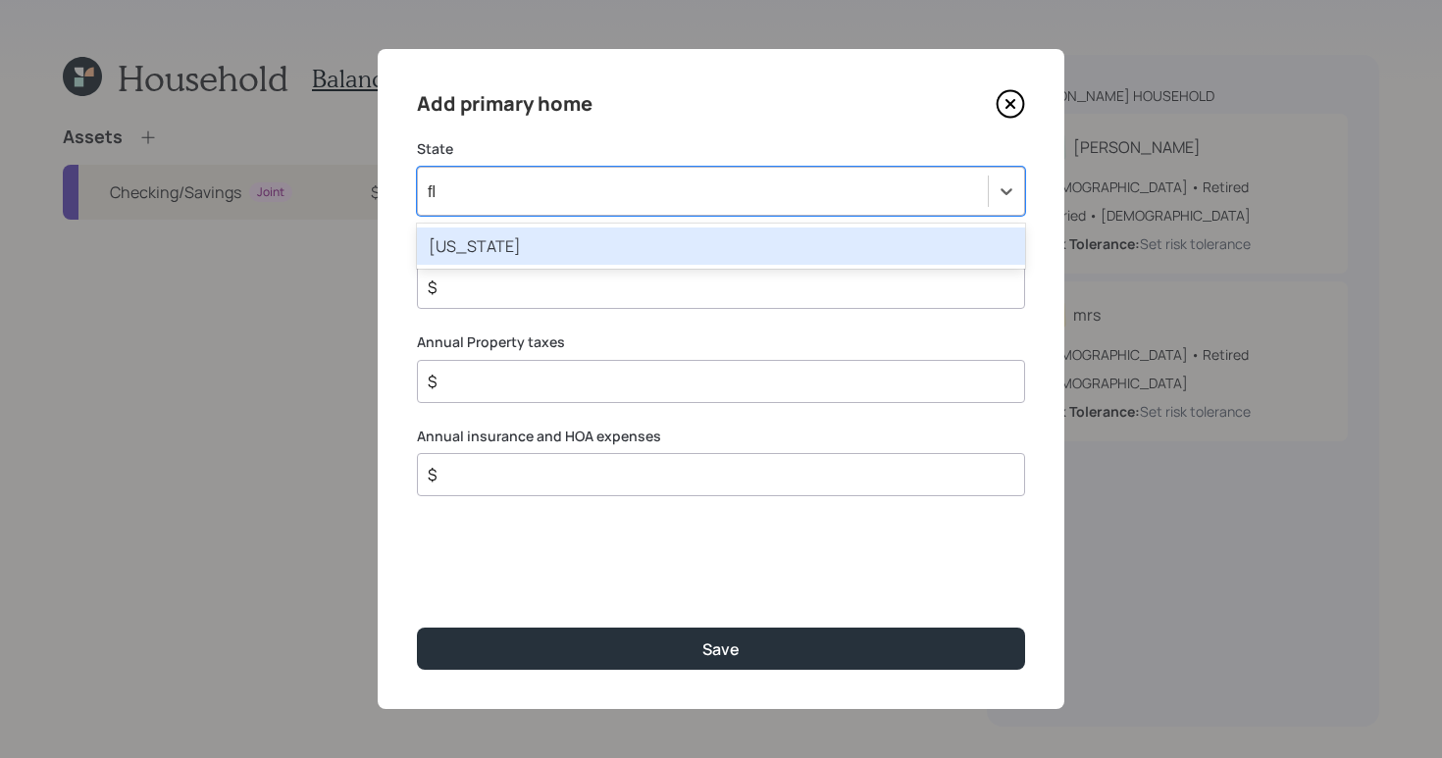
click at [641, 234] on div "[US_STATE]" at bounding box center [721, 246] width 608 height 37
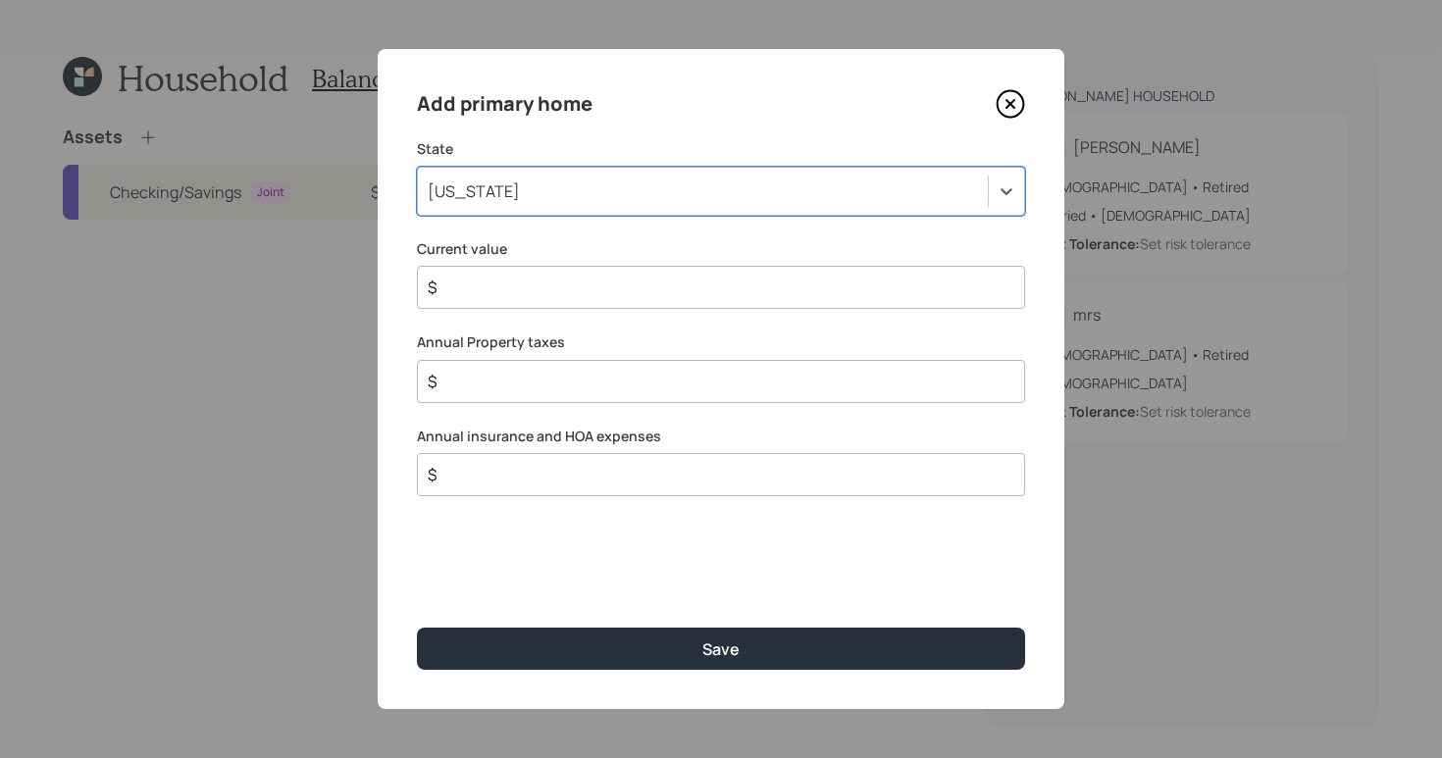
click at [631, 289] on input "$" at bounding box center [713, 288] width 575 height 24
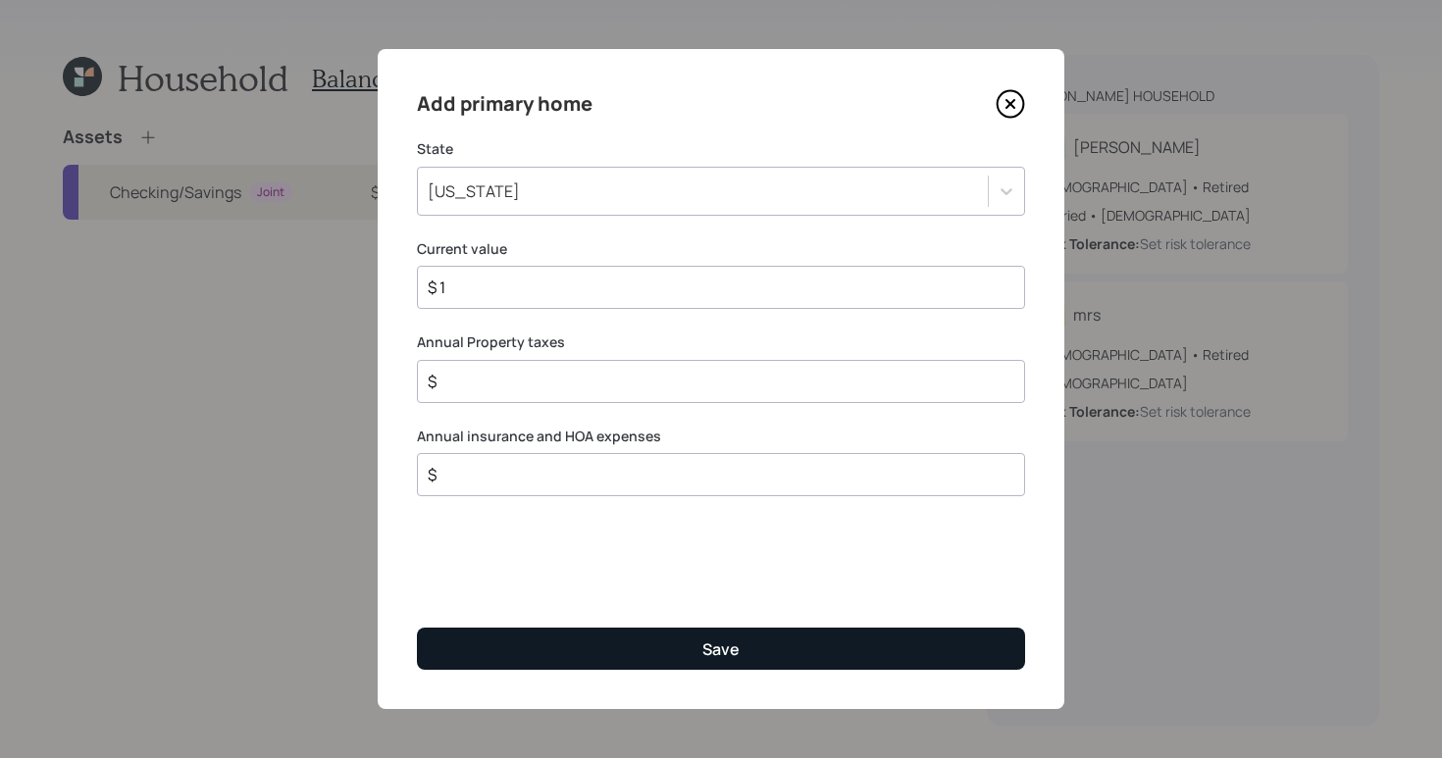
type input "$ 1"
click at [744, 659] on button "Save" at bounding box center [721, 649] width 608 height 42
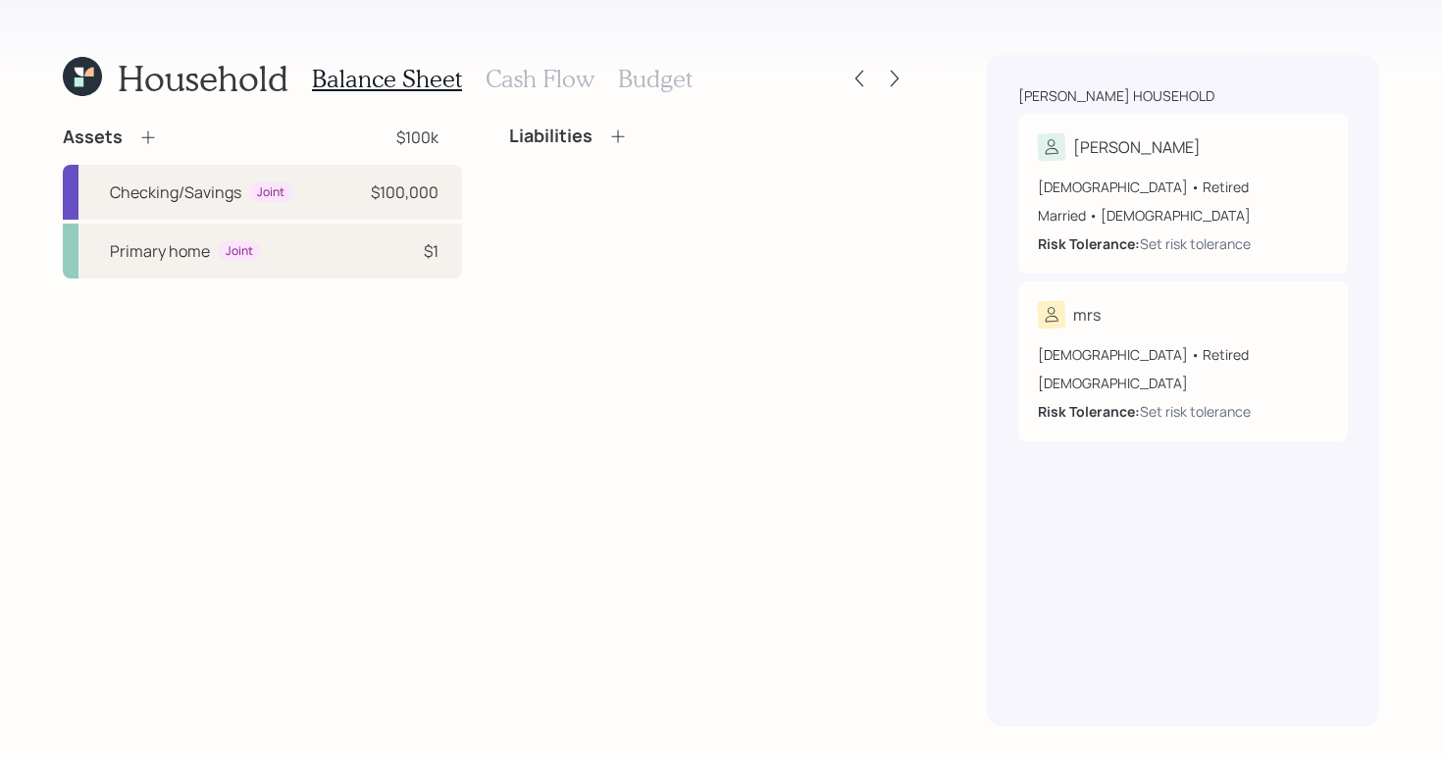
click at [553, 71] on h3 "Cash Flow" at bounding box center [540, 79] width 109 height 28
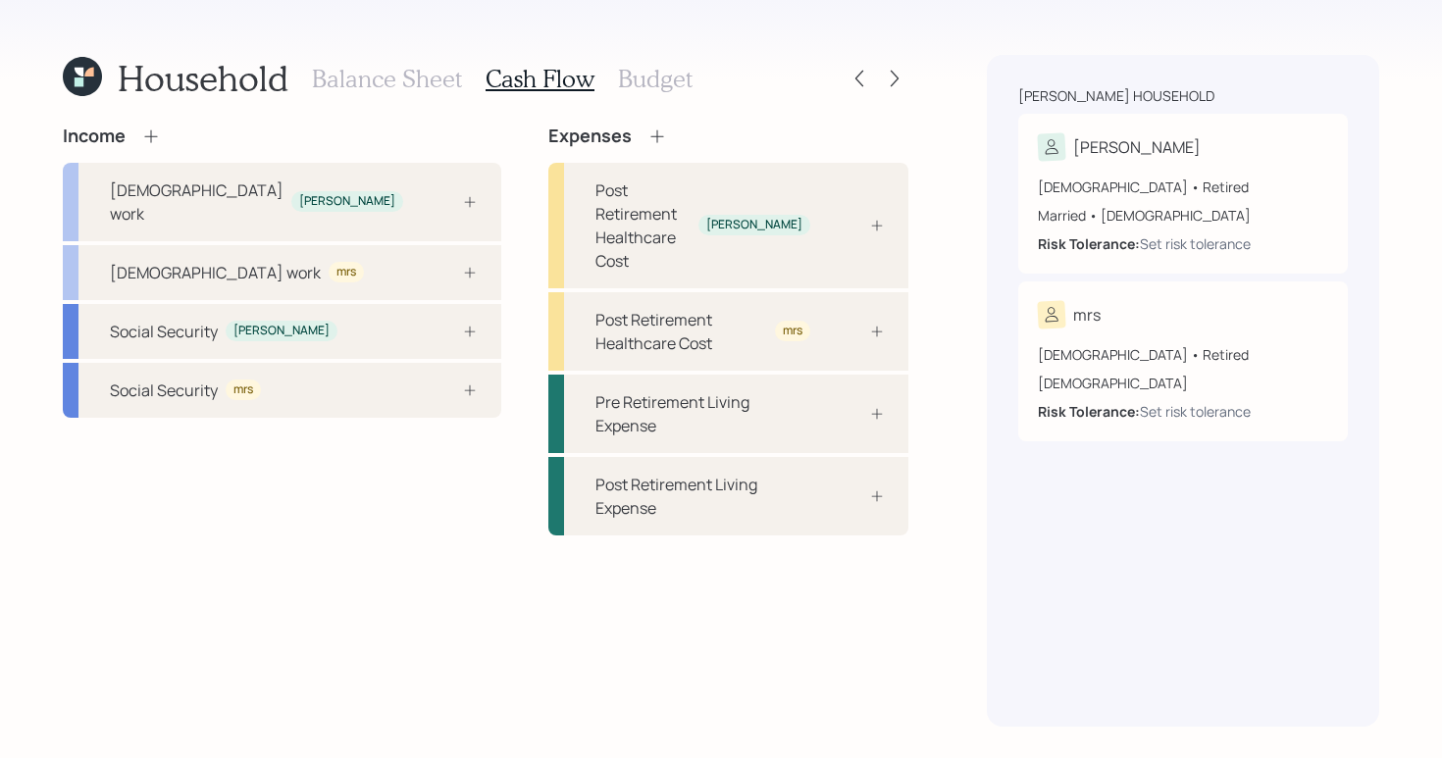
click at [154, 139] on icon at bounding box center [151, 137] width 20 height 20
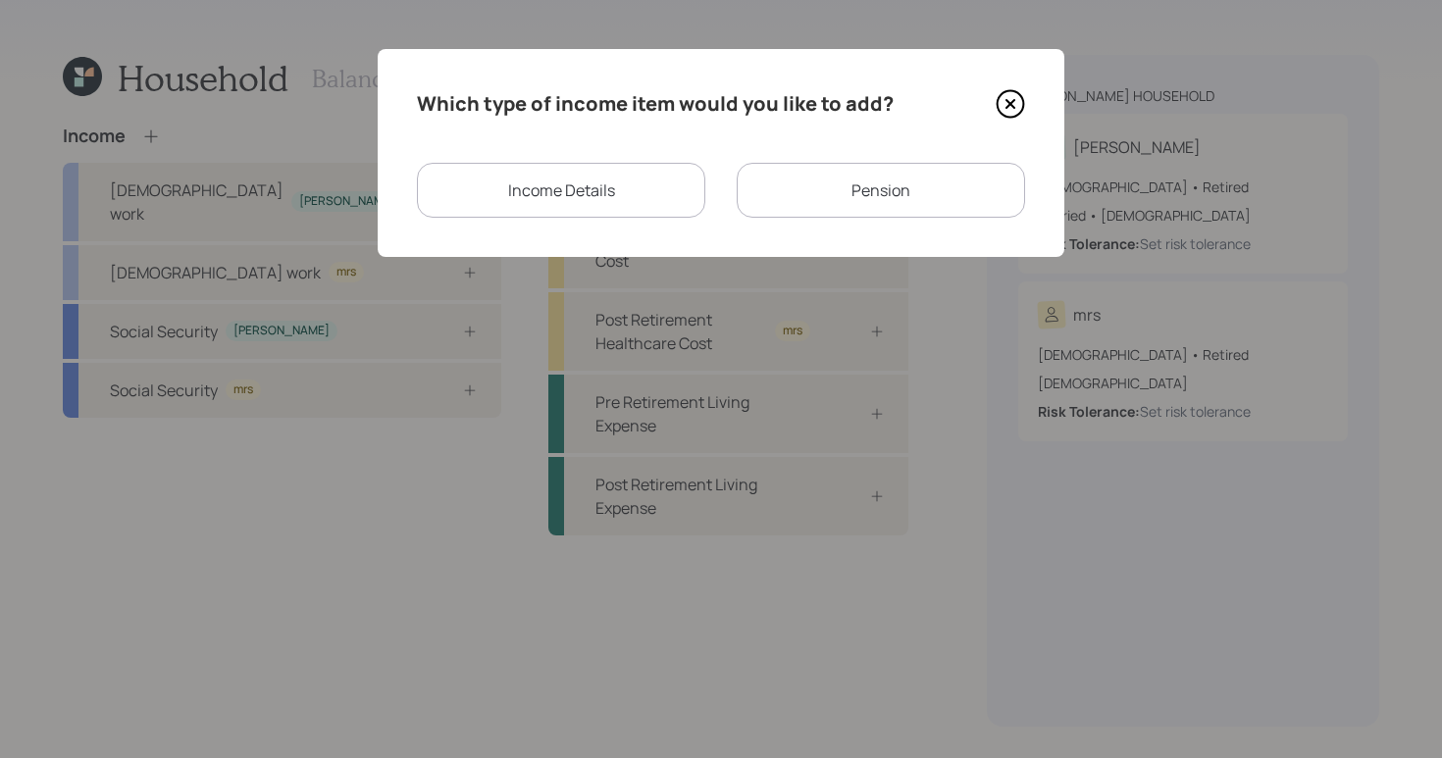
click at [608, 208] on div "Income Details" at bounding box center [561, 190] width 288 height 55
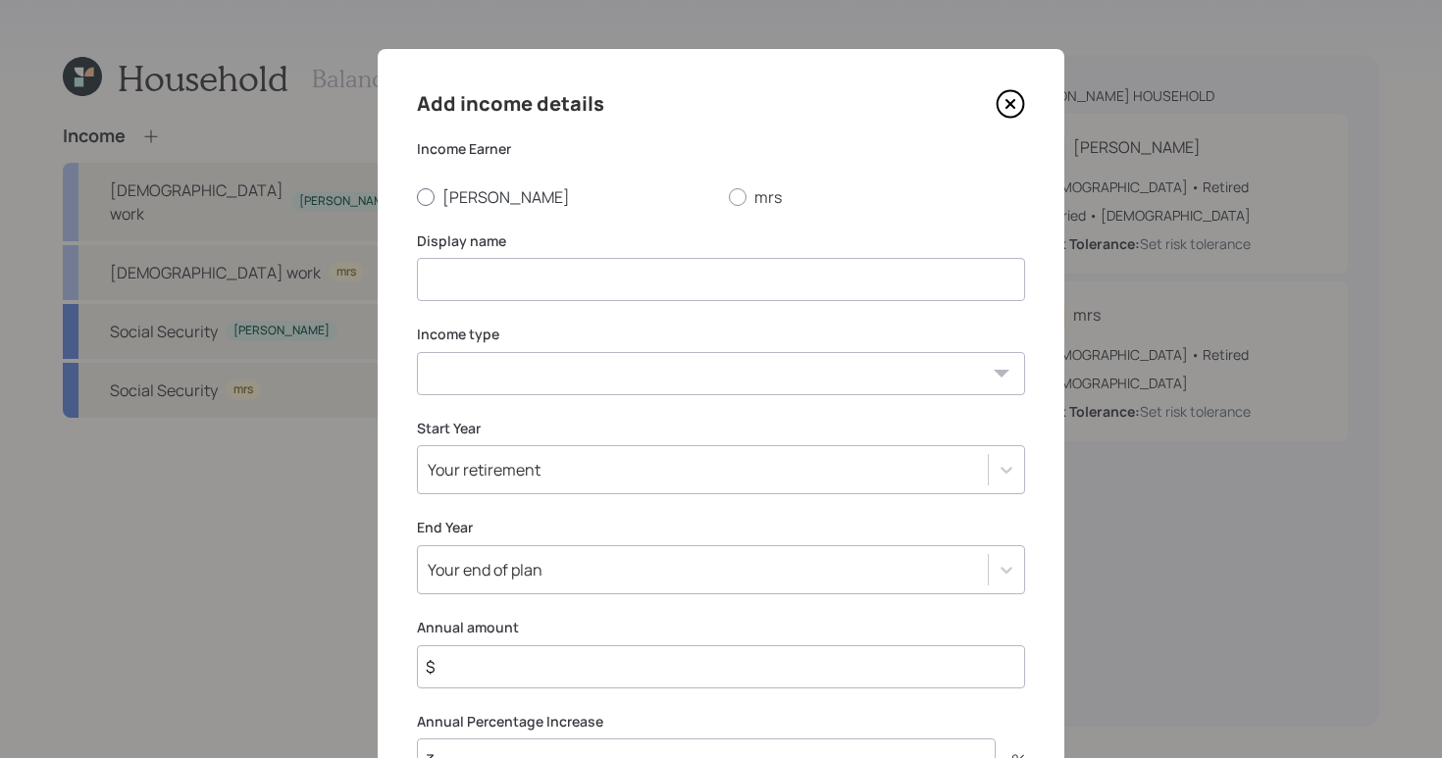
click at [428, 194] on label "[PERSON_NAME]" at bounding box center [565, 197] width 296 height 22
click at [417, 196] on input "[PERSON_NAME]" at bounding box center [416, 196] width 1 height 1
radio input "true"
click at [437, 269] on input at bounding box center [721, 279] width 608 height 43
type input "VA Benefits"
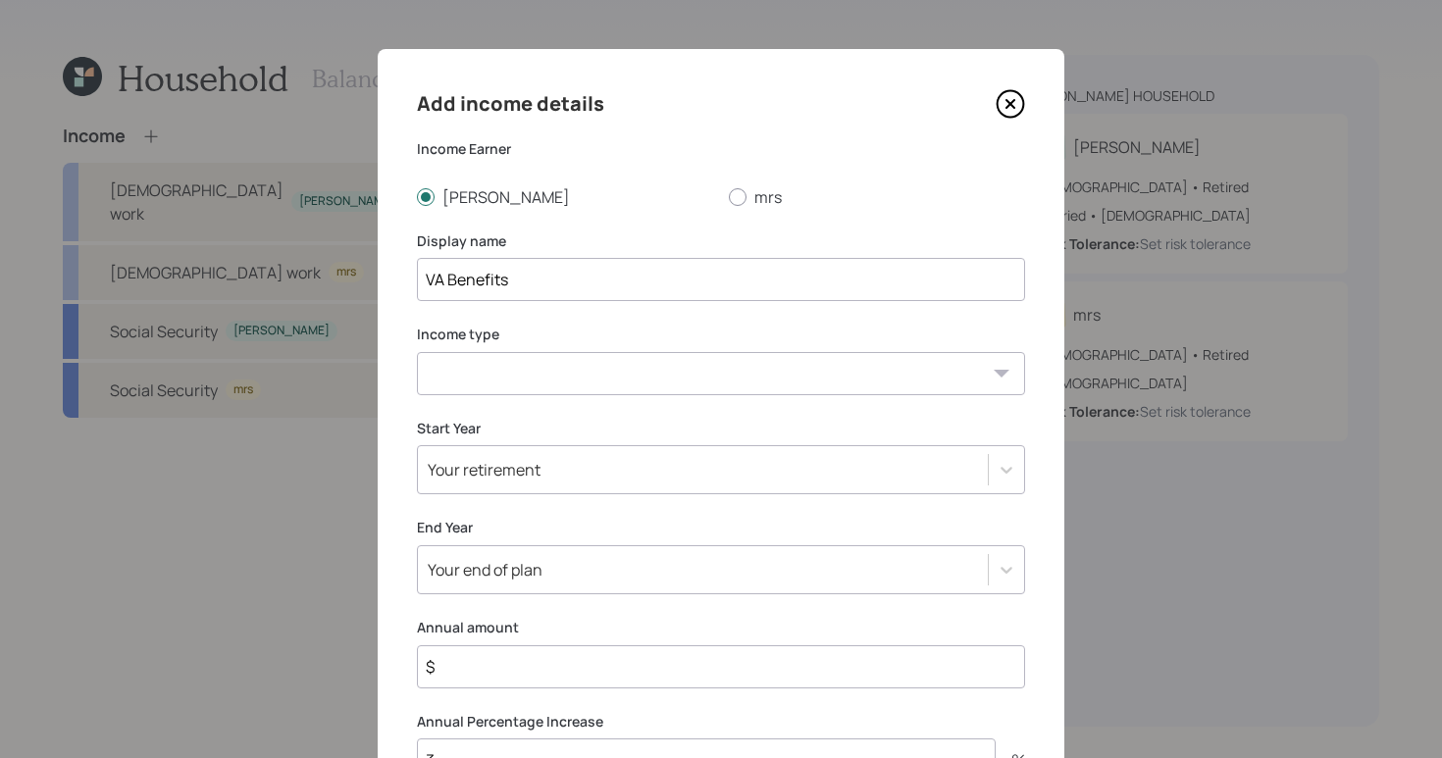
click at [1006, 391] on select "[DEMOGRAPHIC_DATA] work [DEMOGRAPHIC_DATA] work Self employment Other" at bounding box center [721, 373] width 608 height 43
select select "other"
click at [417, 352] on select "[DEMOGRAPHIC_DATA] work [DEMOGRAPHIC_DATA] work Self employment Other" at bounding box center [721, 373] width 608 height 43
click at [566, 479] on select "Tax-free Earned Self Employment Alimony Royalties Pension / Annuity Interest Di…" at bounding box center [721, 466] width 608 height 43
select select "tax_free"
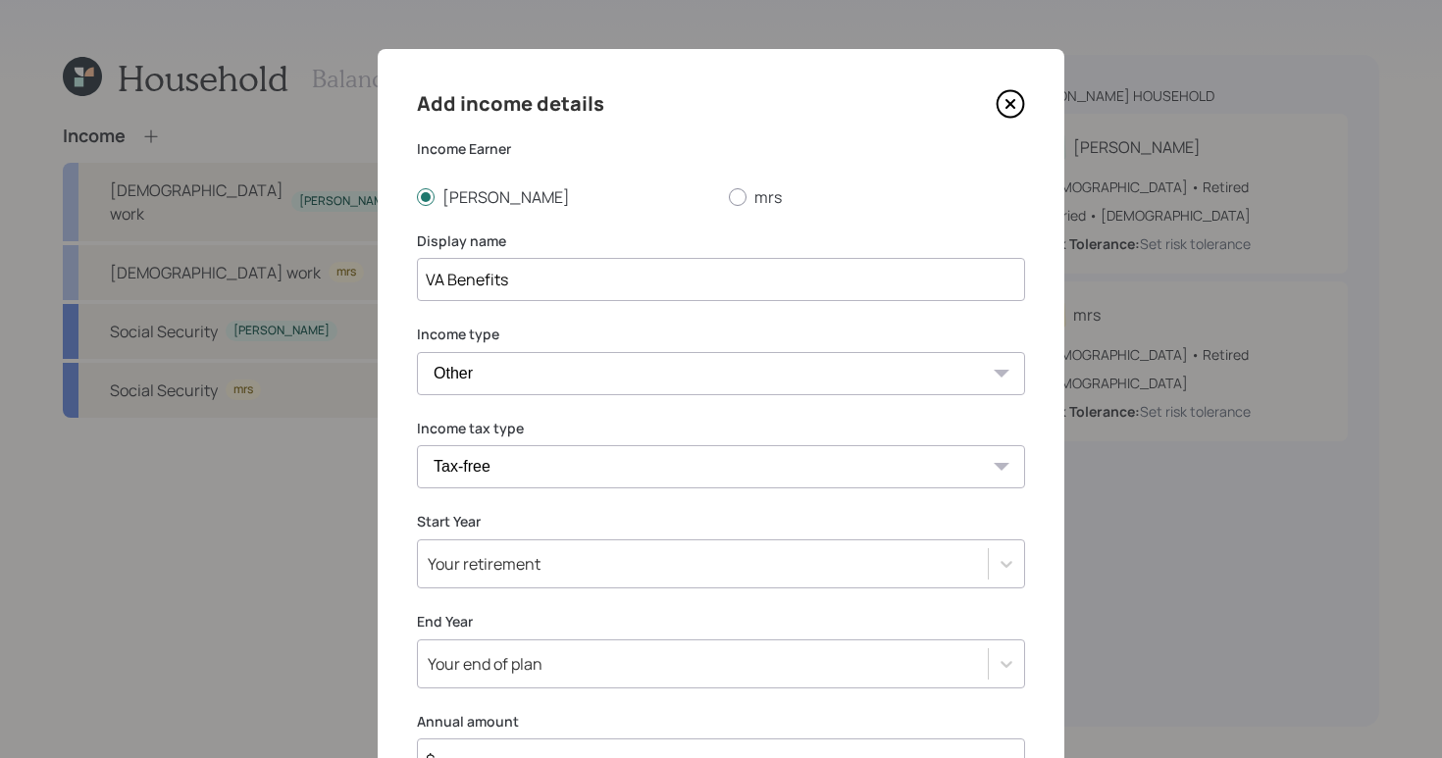
click at [417, 445] on select "Tax-free Earned Self Employment Alimony Royalties Pension / Annuity Interest Di…" at bounding box center [721, 466] width 608 height 43
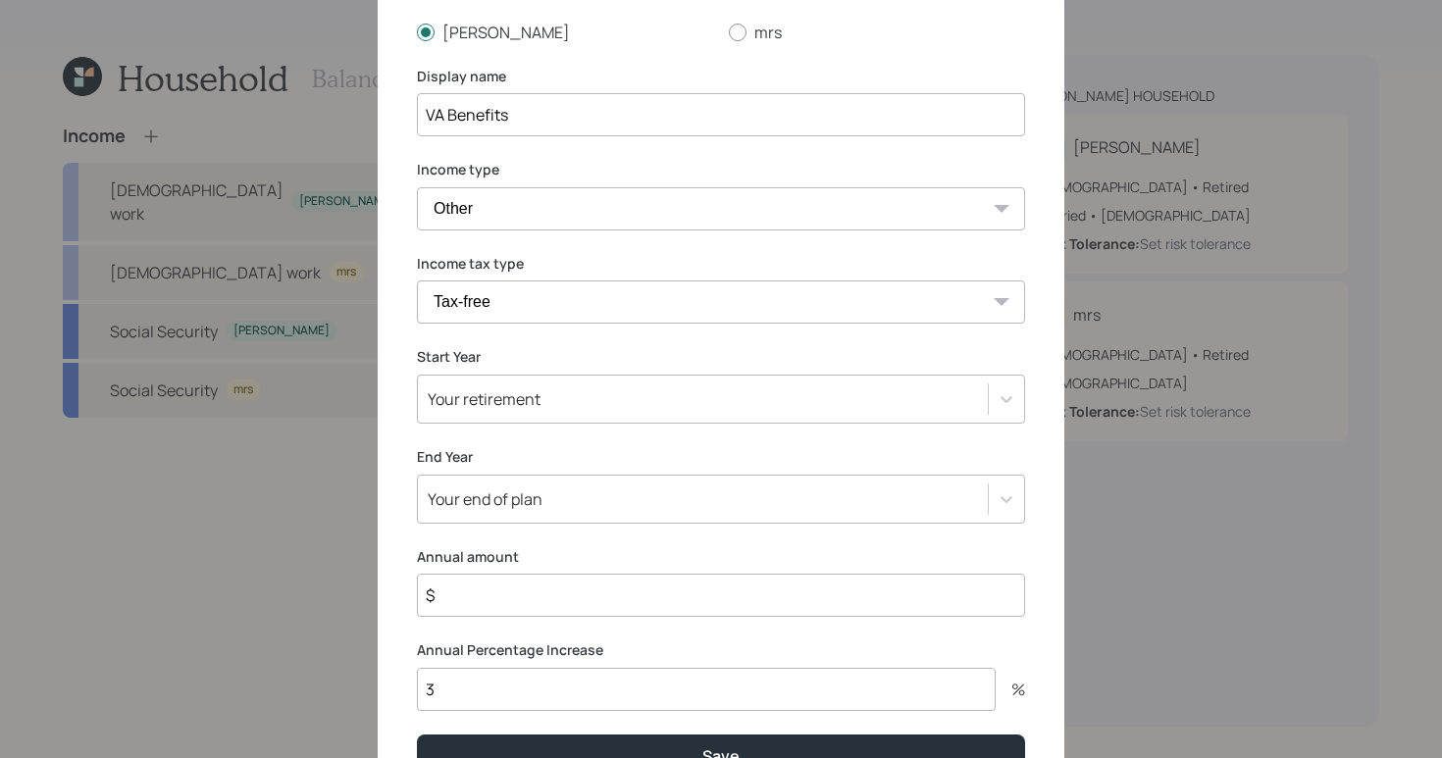
scroll to position [172, 0]
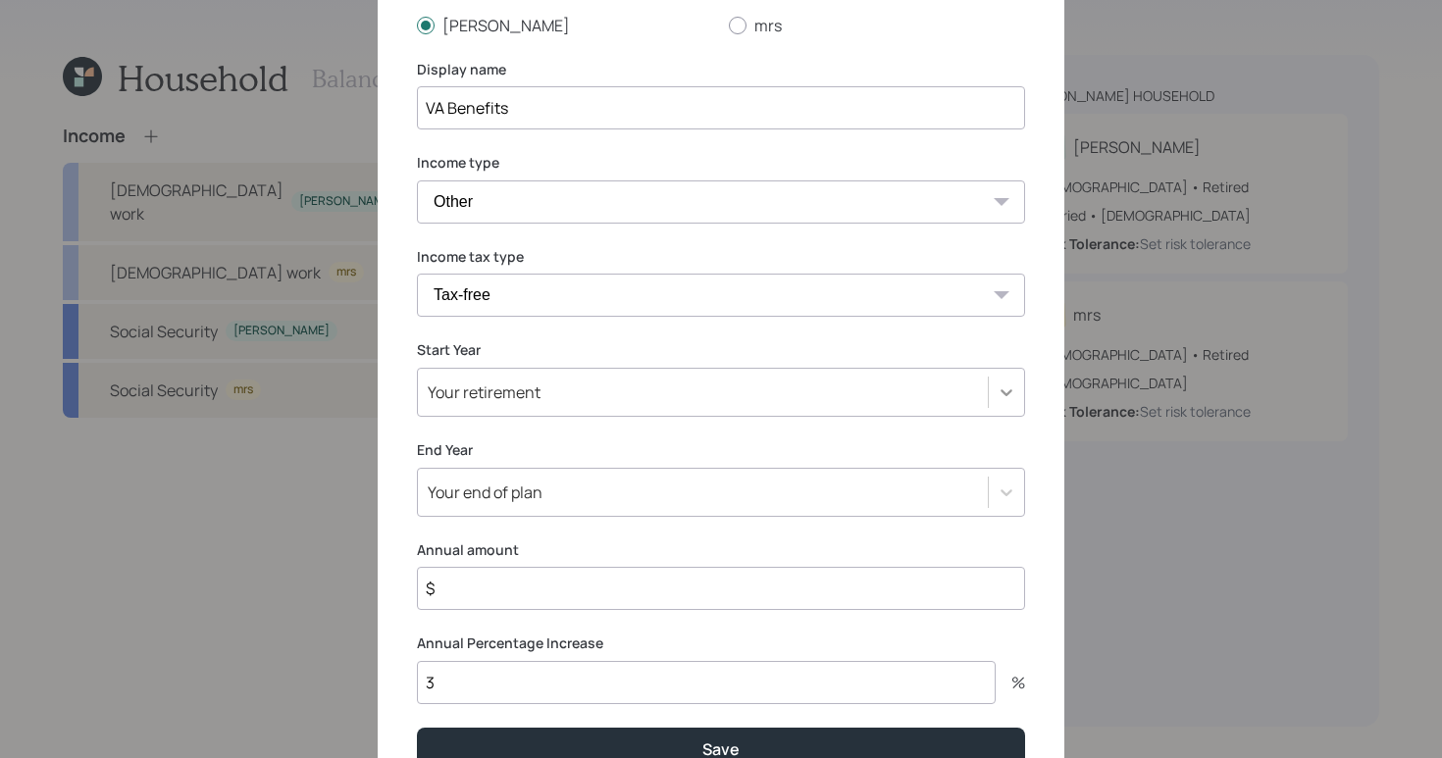
click at [1011, 382] on div at bounding box center [1006, 392] width 35 height 35
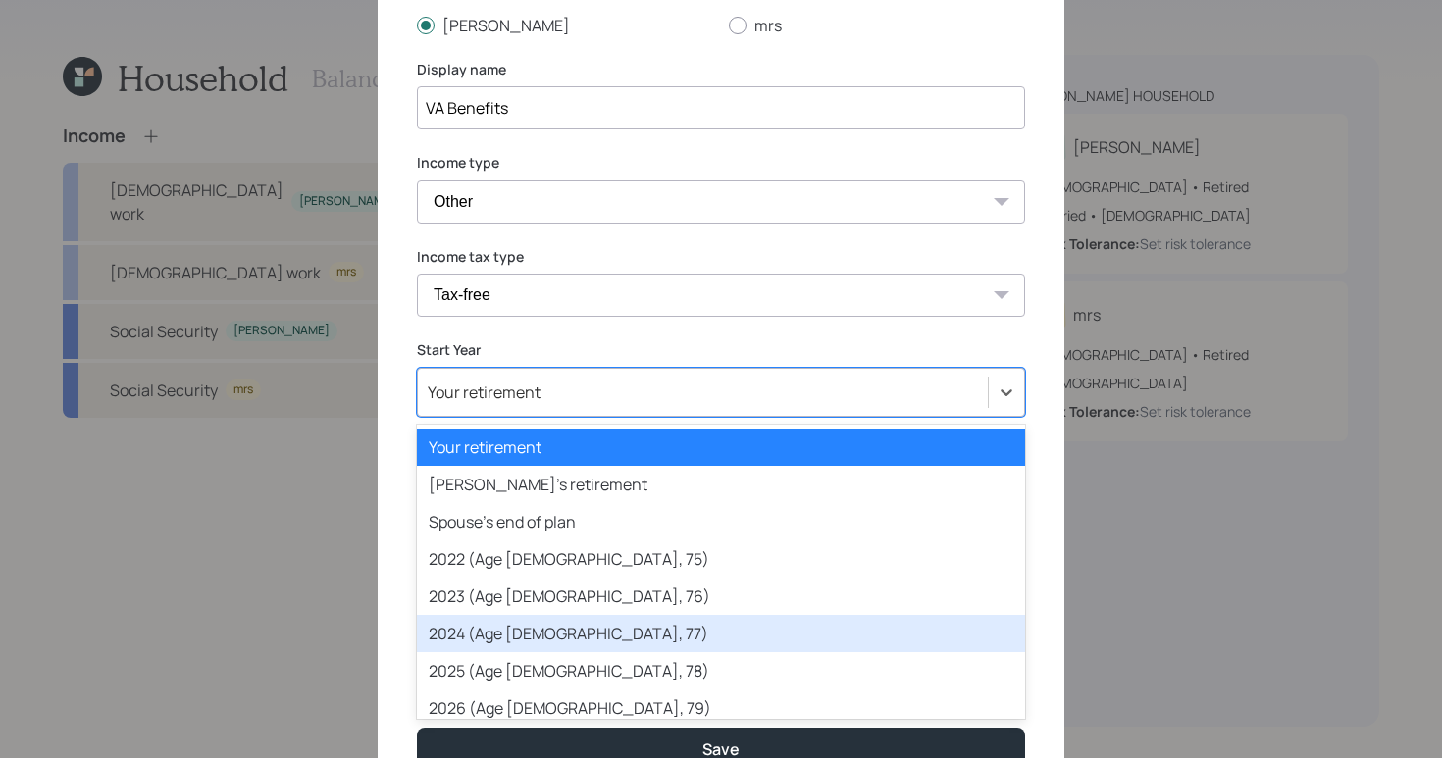
click at [665, 628] on div "2024 (Age [DEMOGRAPHIC_DATA], 77)" at bounding box center [721, 633] width 608 height 37
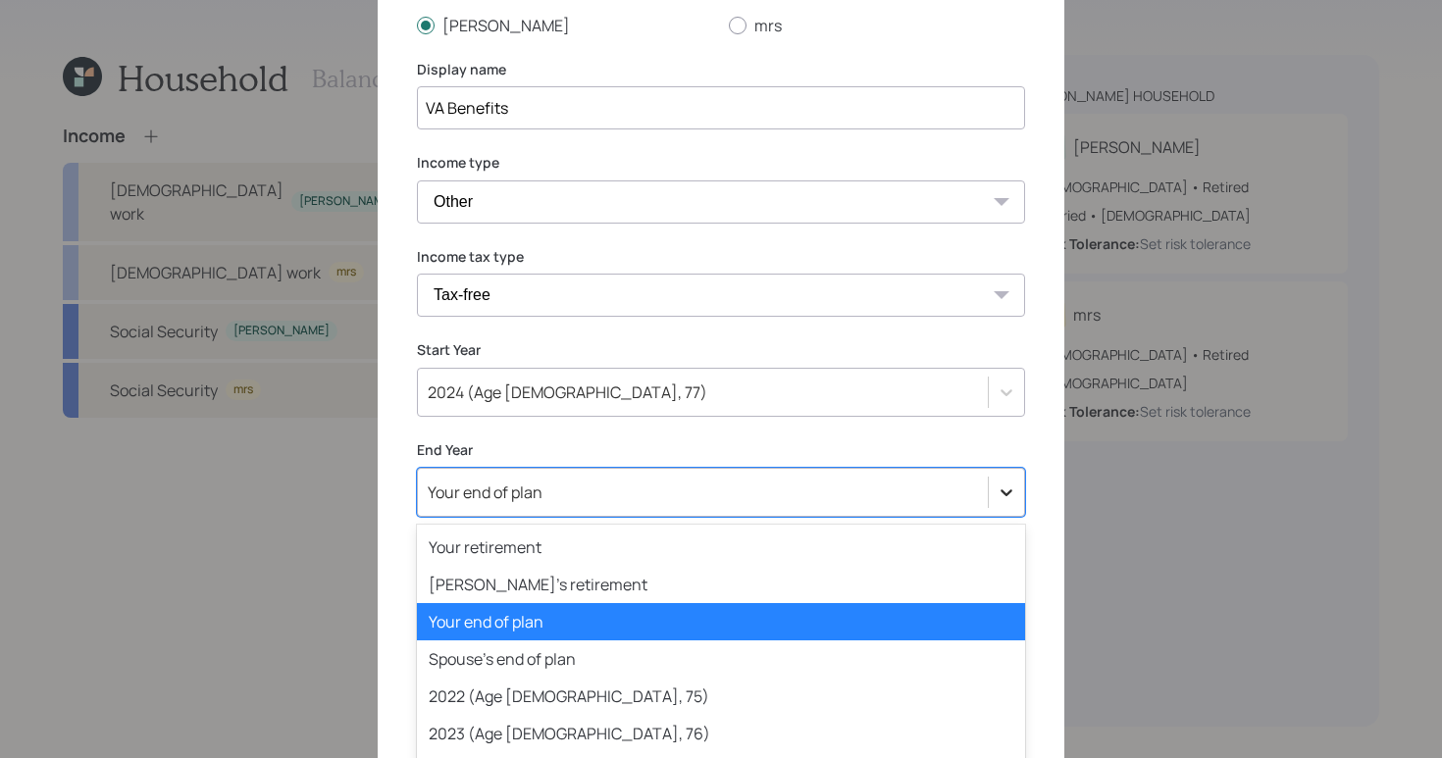
scroll to position [239, 0]
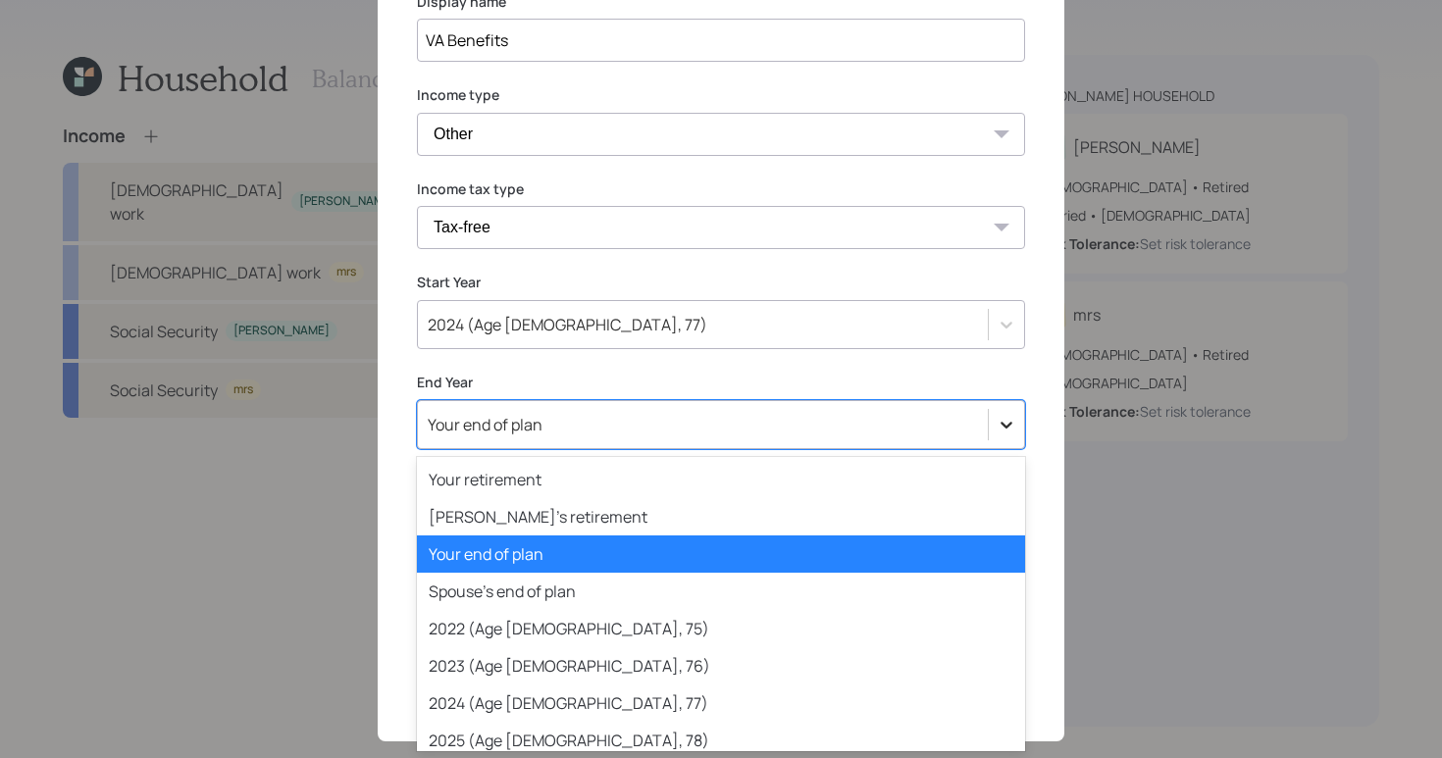
click at [1006, 449] on div "option Your end of plan selected, 3 of 82. 82 results available. Use Up and Dow…" at bounding box center [721, 424] width 608 height 49
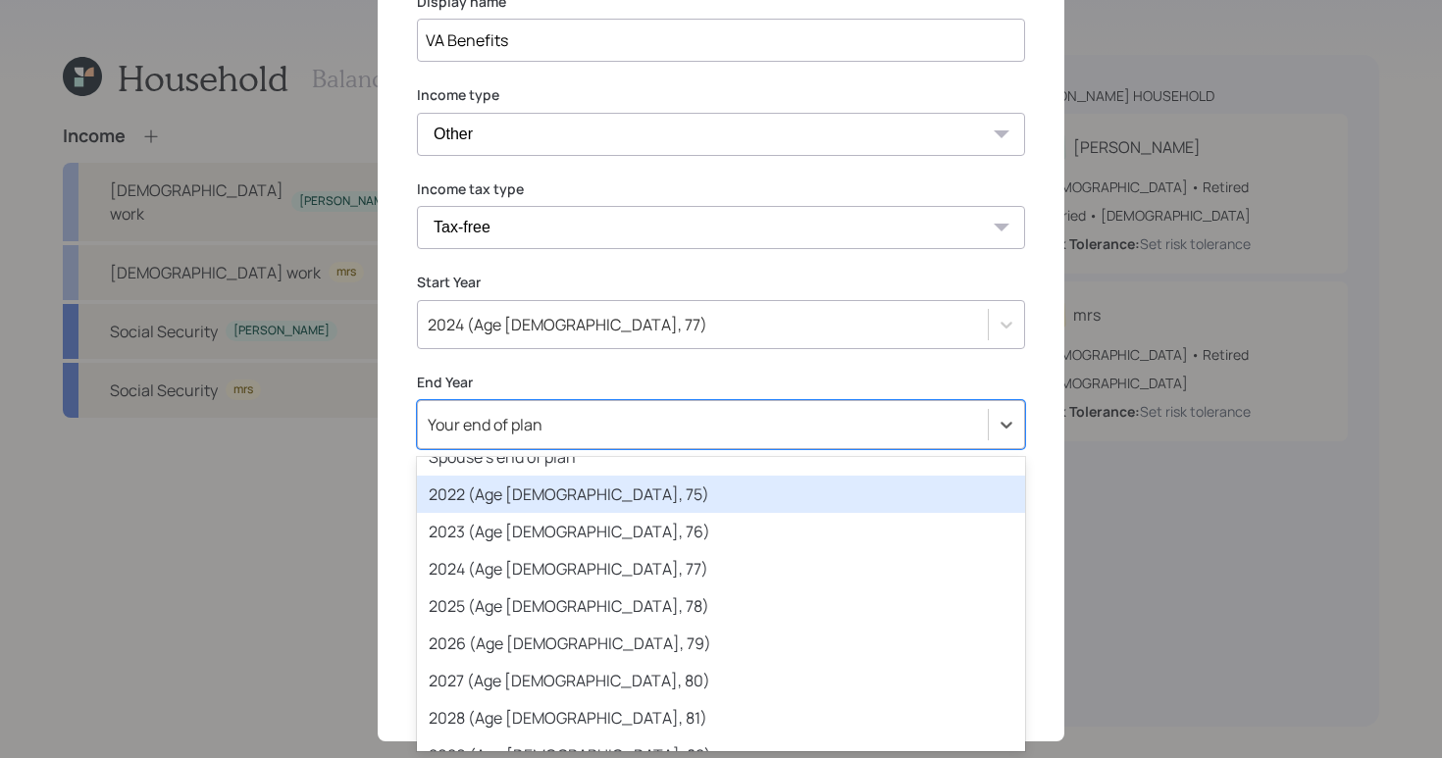
scroll to position [0, 0]
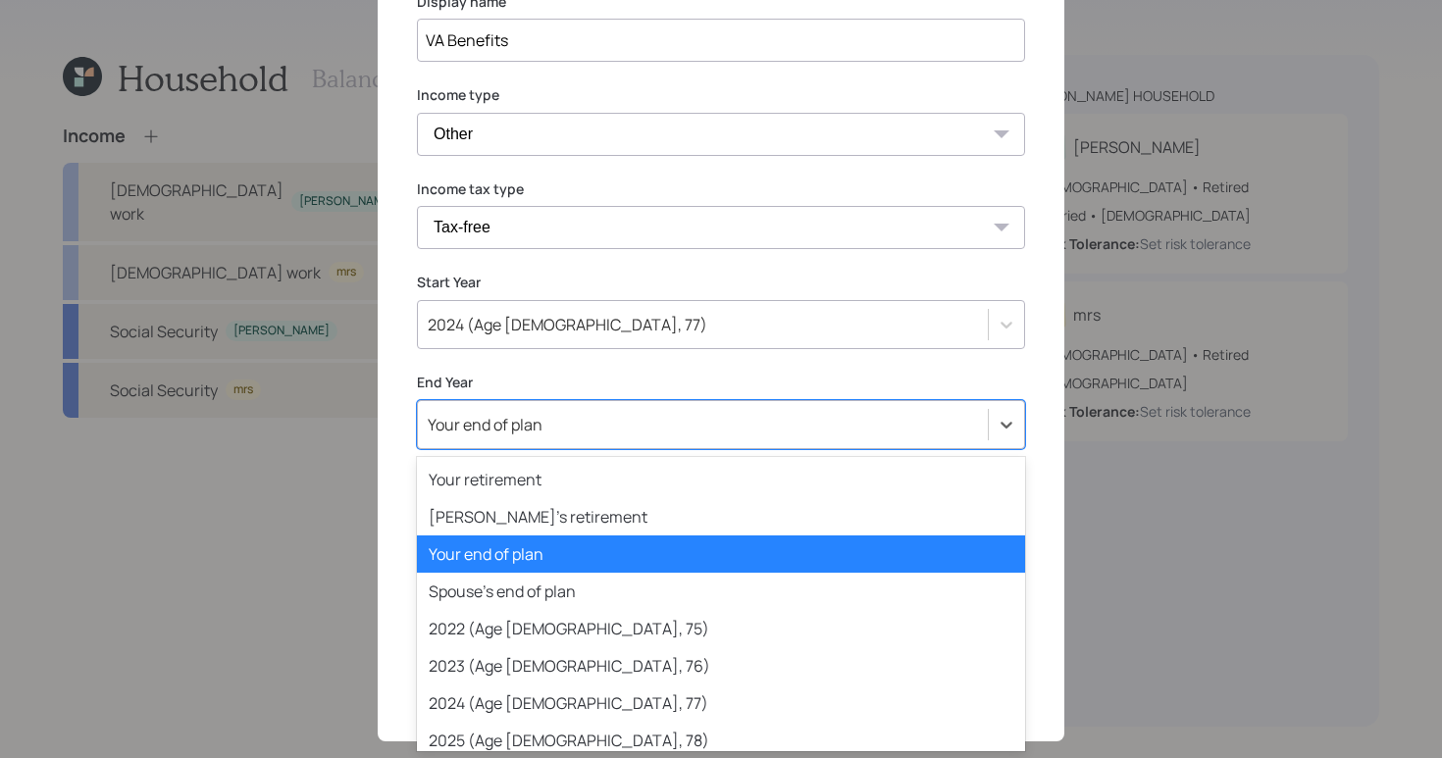
click at [618, 552] on div "Your end of plan" at bounding box center [721, 554] width 608 height 37
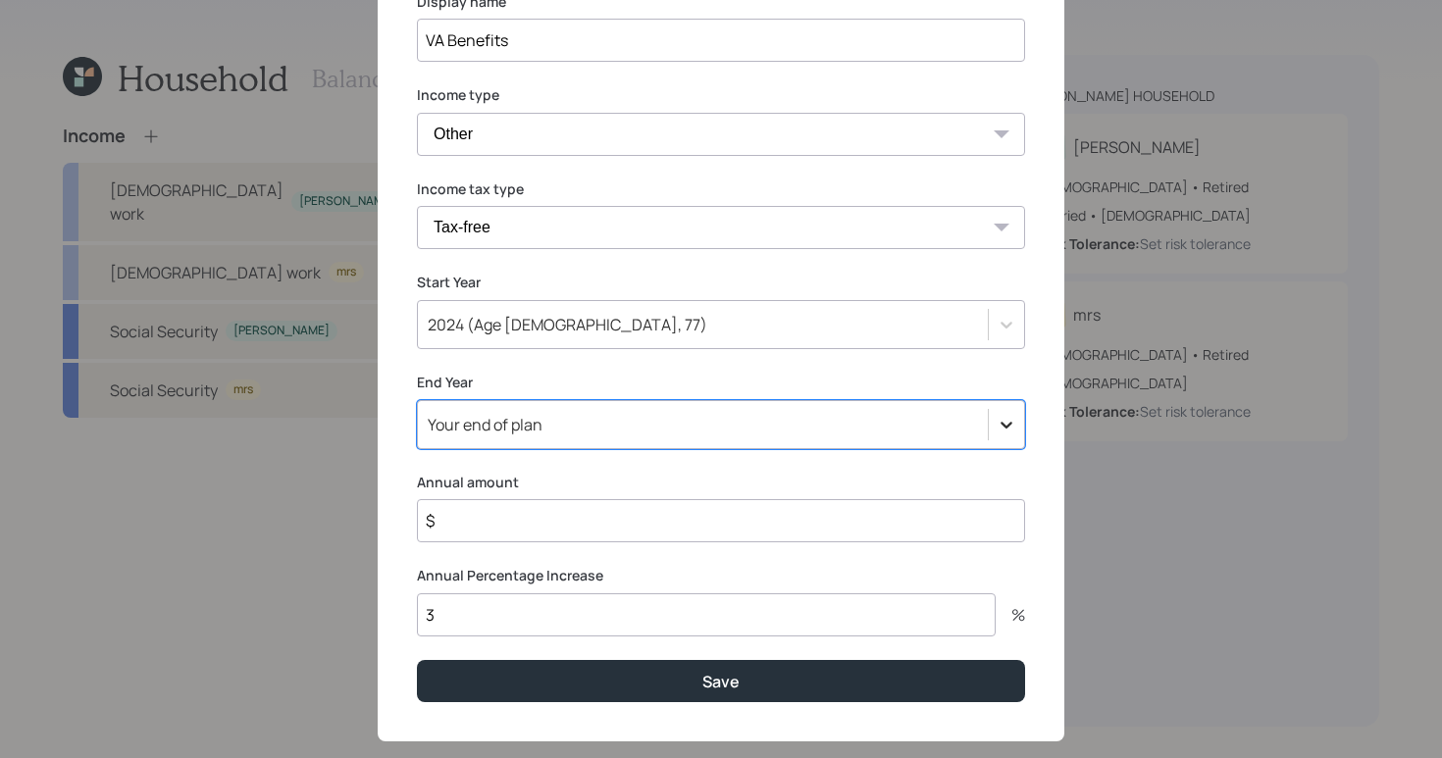
click at [989, 427] on div at bounding box center [1006, 424] width 35 height 35
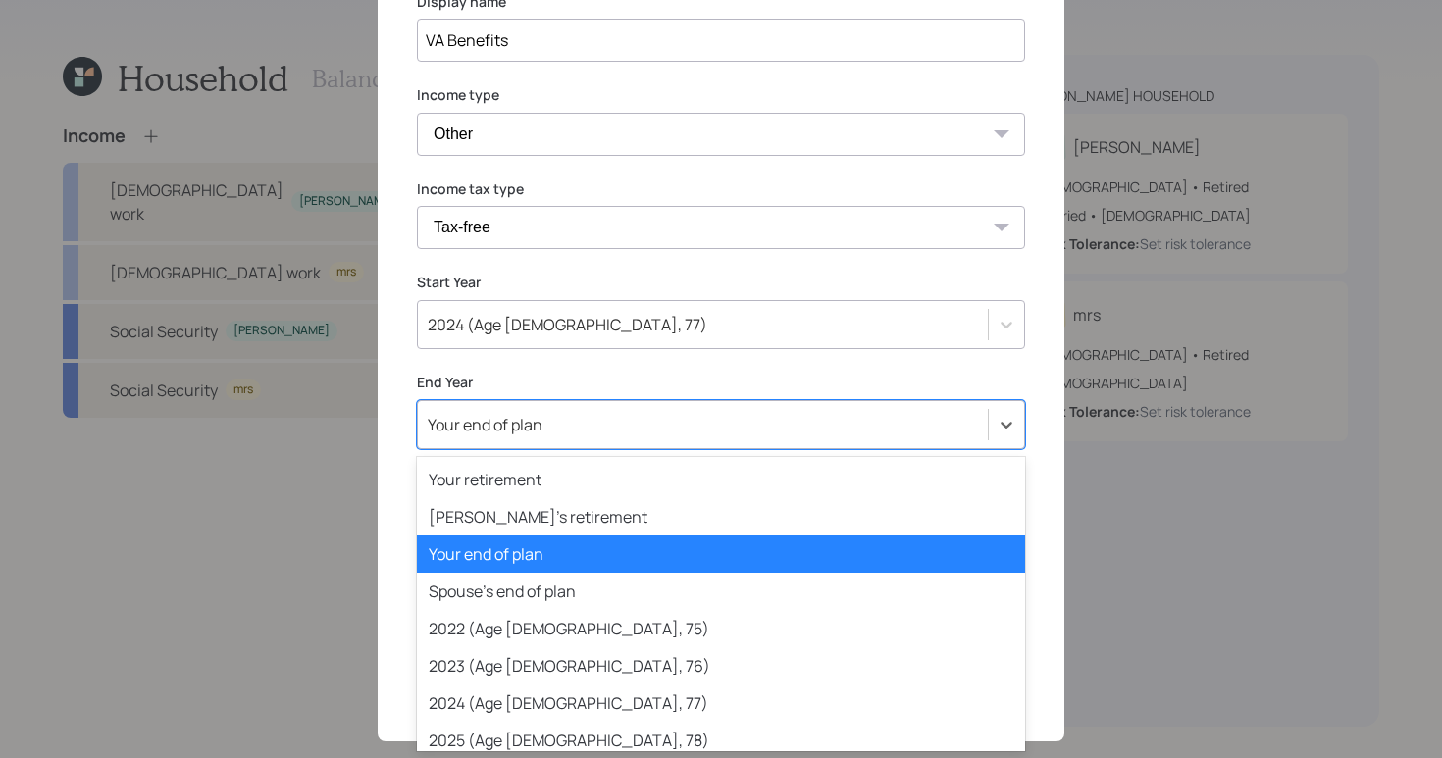
click at [723, 552] on div "Your end of plan" at bounding box center [721, 554] width 608 height 37
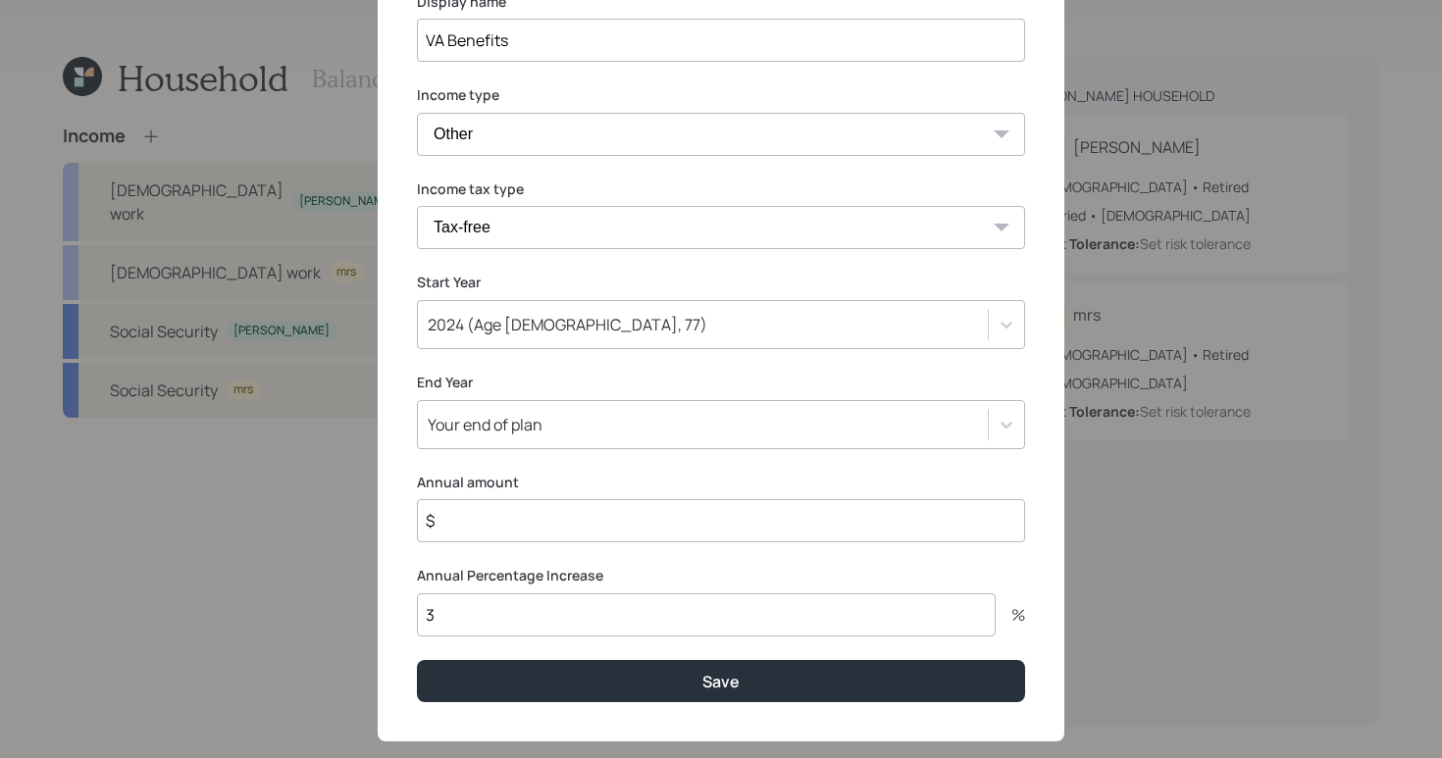
click at [631, 501] on input "$" at bounding box center [721, 520] width 608 height 43
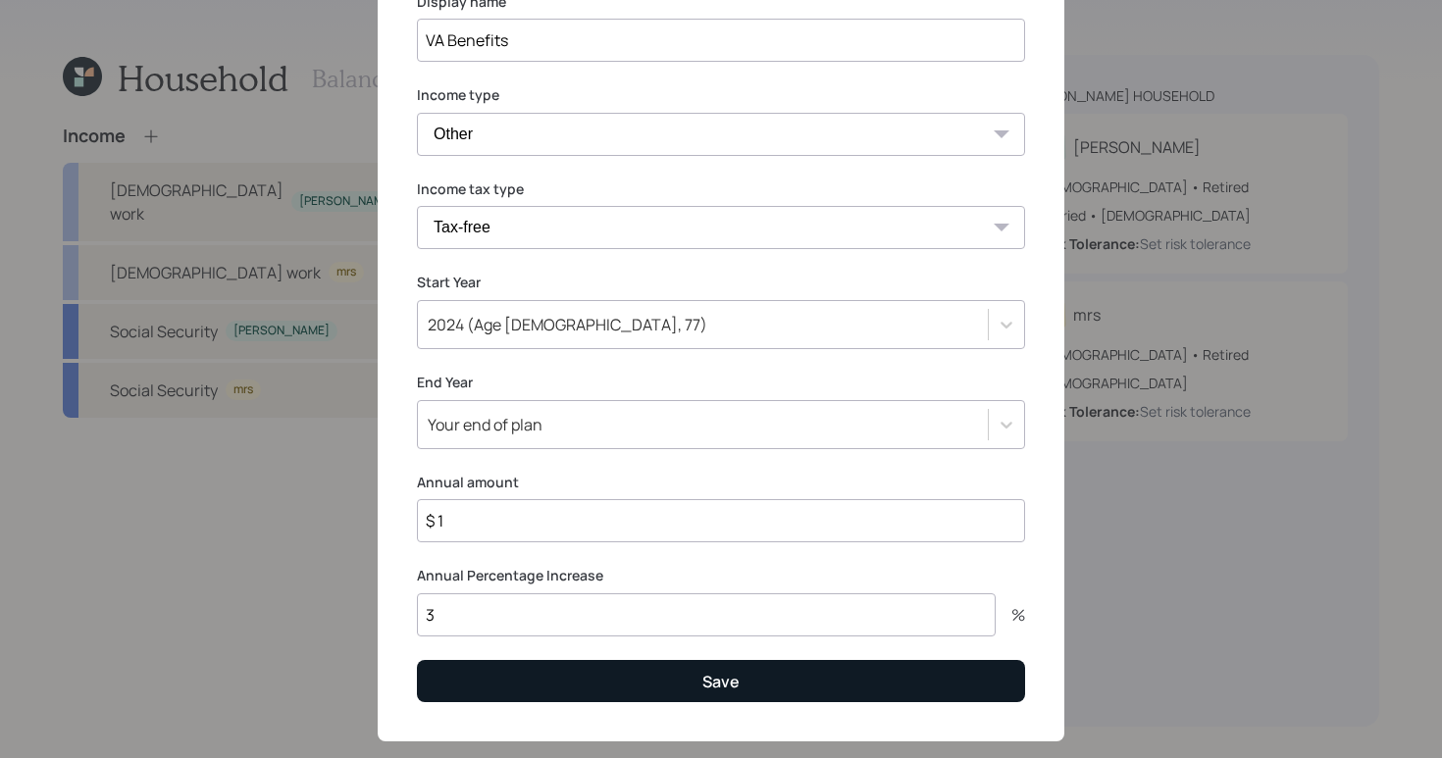
type input "$ 1"
click at [661, 661] on button "Save" at bounding box center [721, 681] width 608 height 42
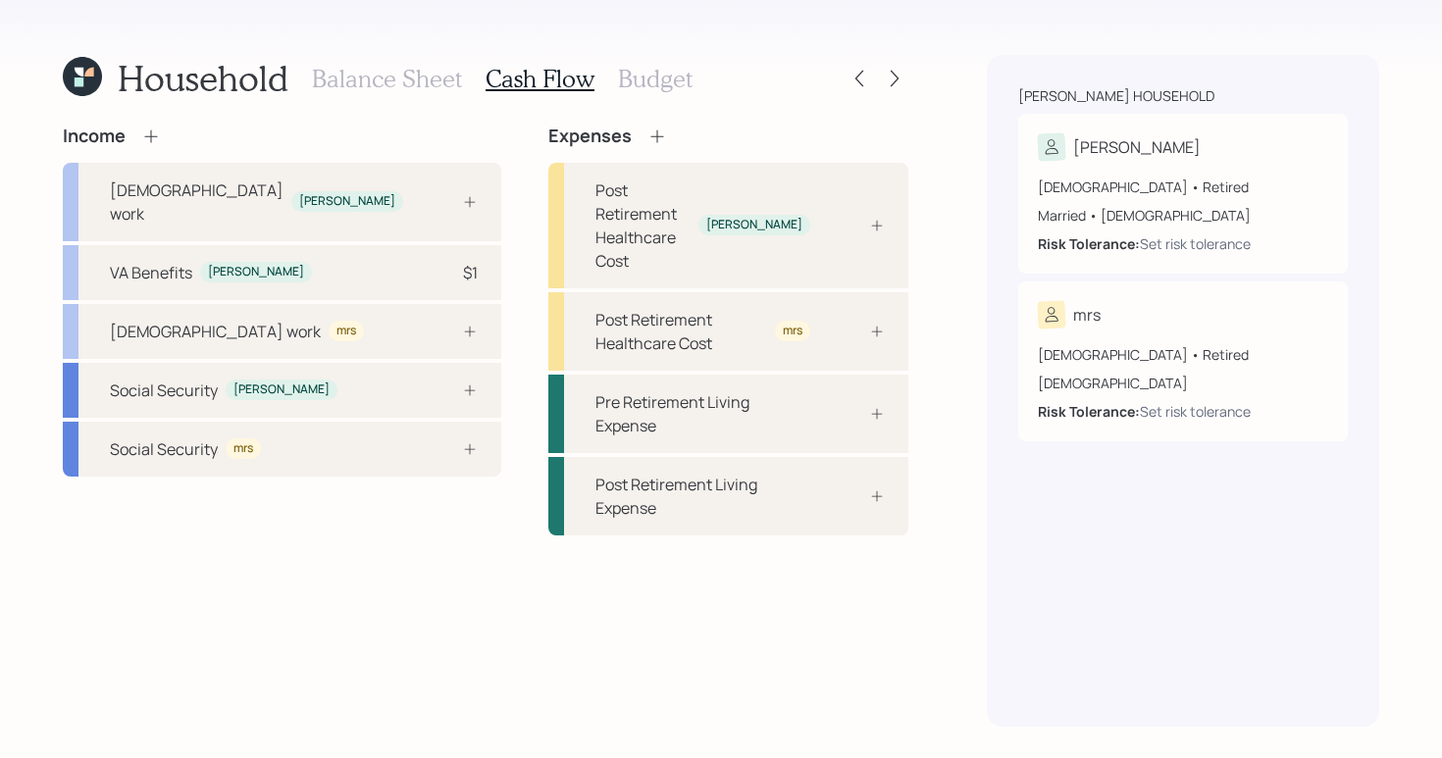
click at [618, 71] on h3 "Budget" at bounding box center [655, 79] width 75 height 28
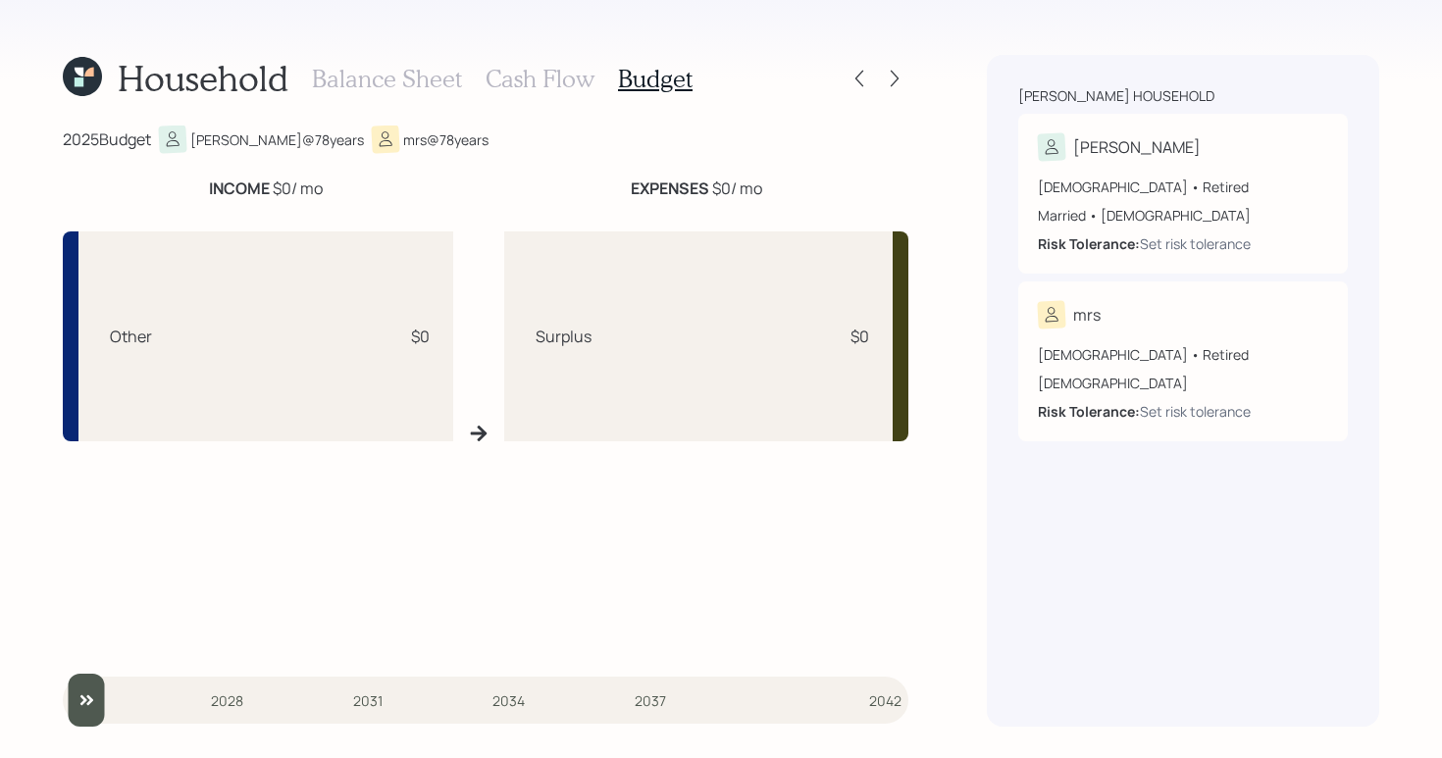
click at [497, 86] on h3 "Cash Flow" at bounding box center [540, 79] width 109 height 28
